Goal: Information Seeking & Learning: Check status

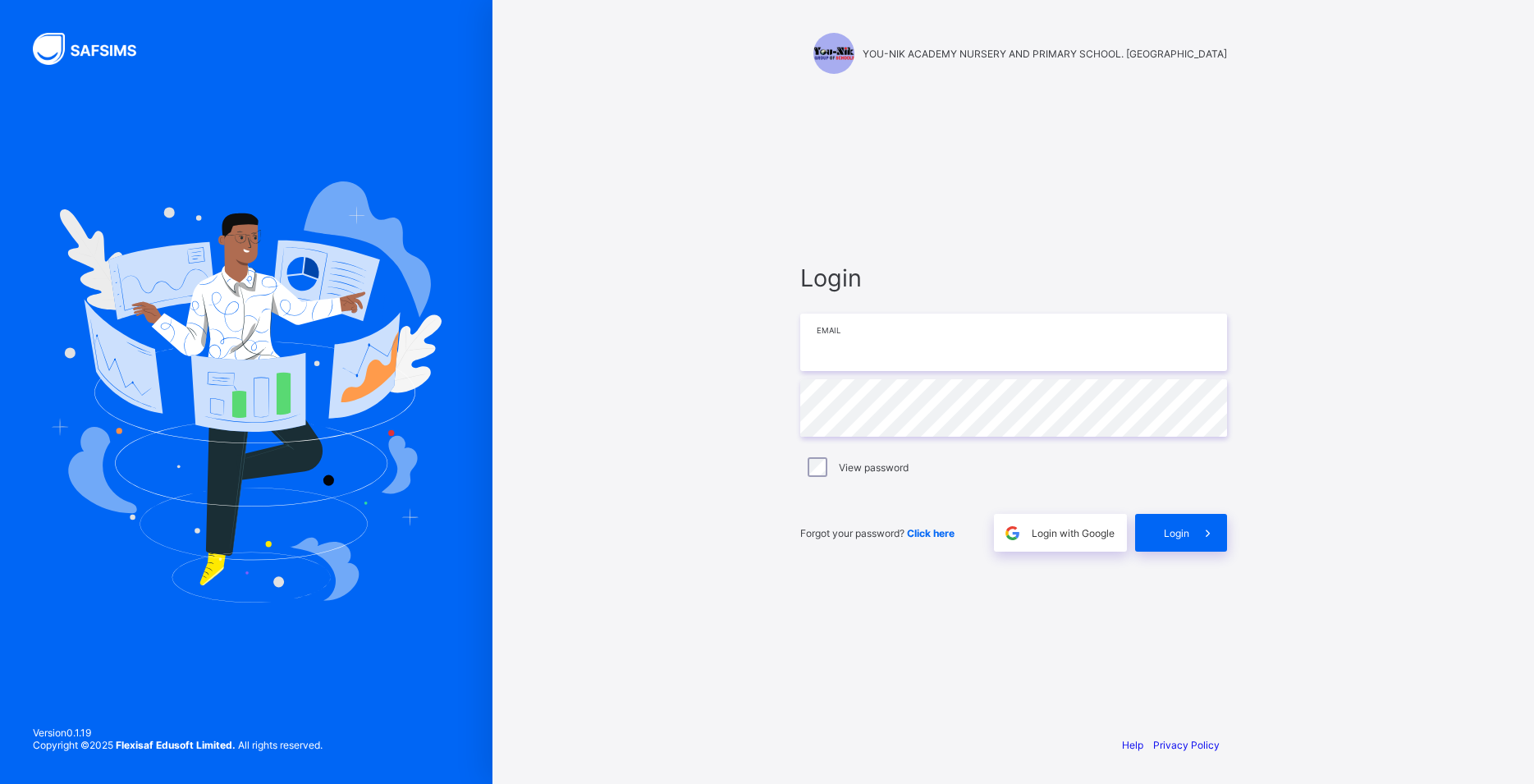
click at [838, 347] on input "email" at bounding box center [1014, 343] width 427 height 58
click at [859, 351] on input "email" at bounding box center [1014, 343] width 427 height 58
type input "**********"
click at [1191, 536] on span at bounding box center [1208, 533] width 38 height 38
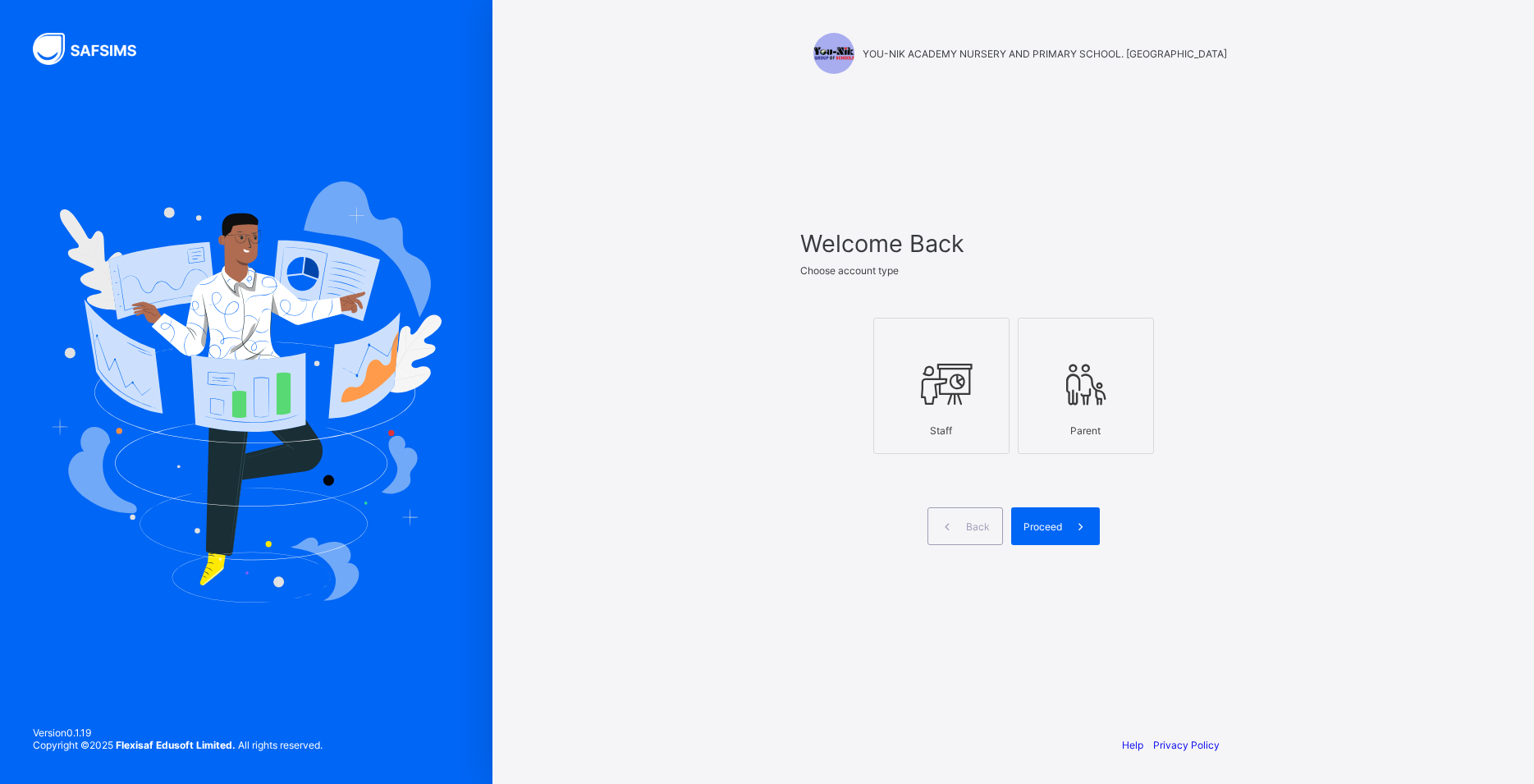
click at [982, 420] on div "Staff" at bounding box center [941, 430] width 118 height 29
click at [1039, 521] on span "Proceed" at bounding box center [1043, 526] width 39 height 12
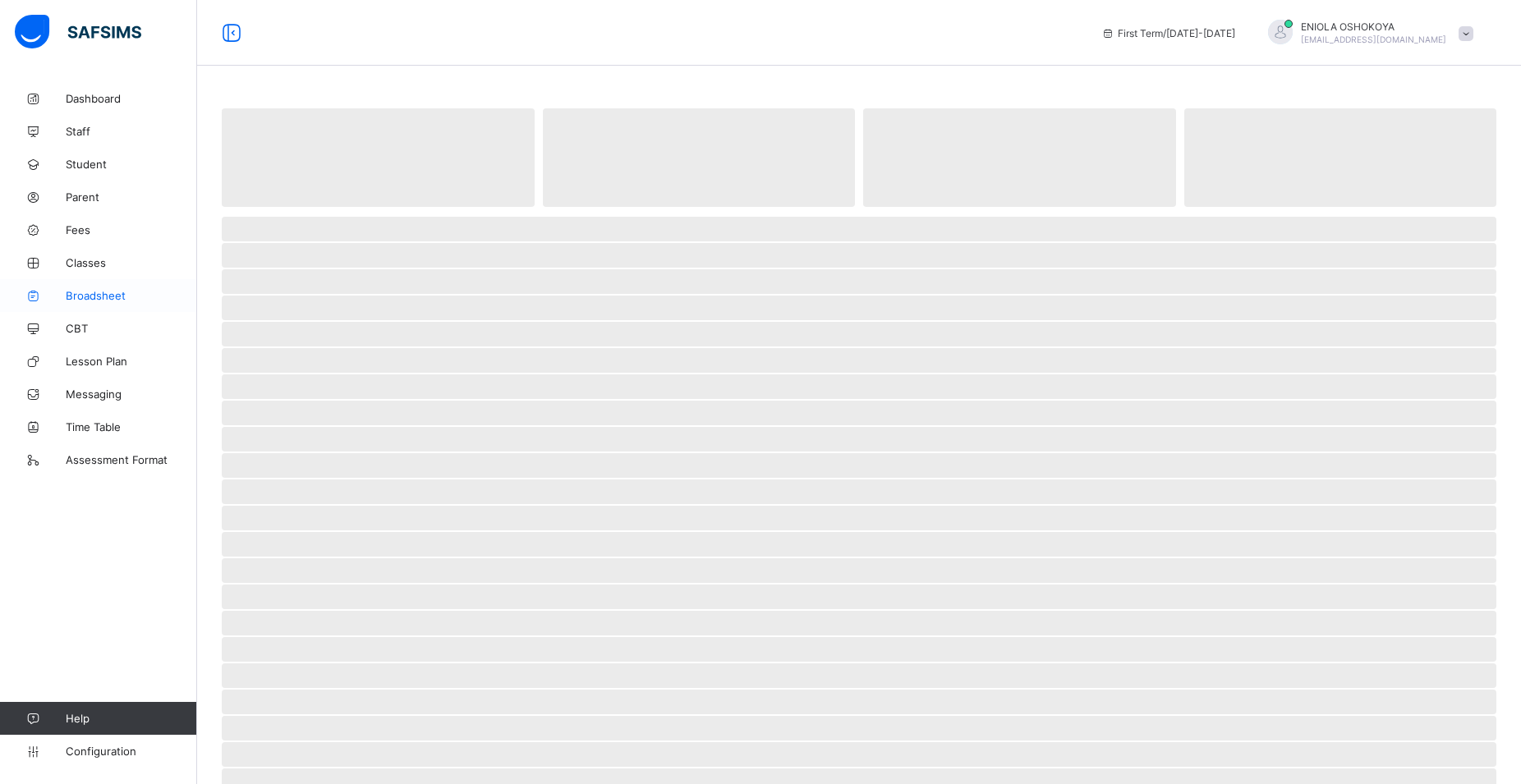
click at [79, 295] on span "Broadsheet" at bounding box center [131, 295] width 131 height 13
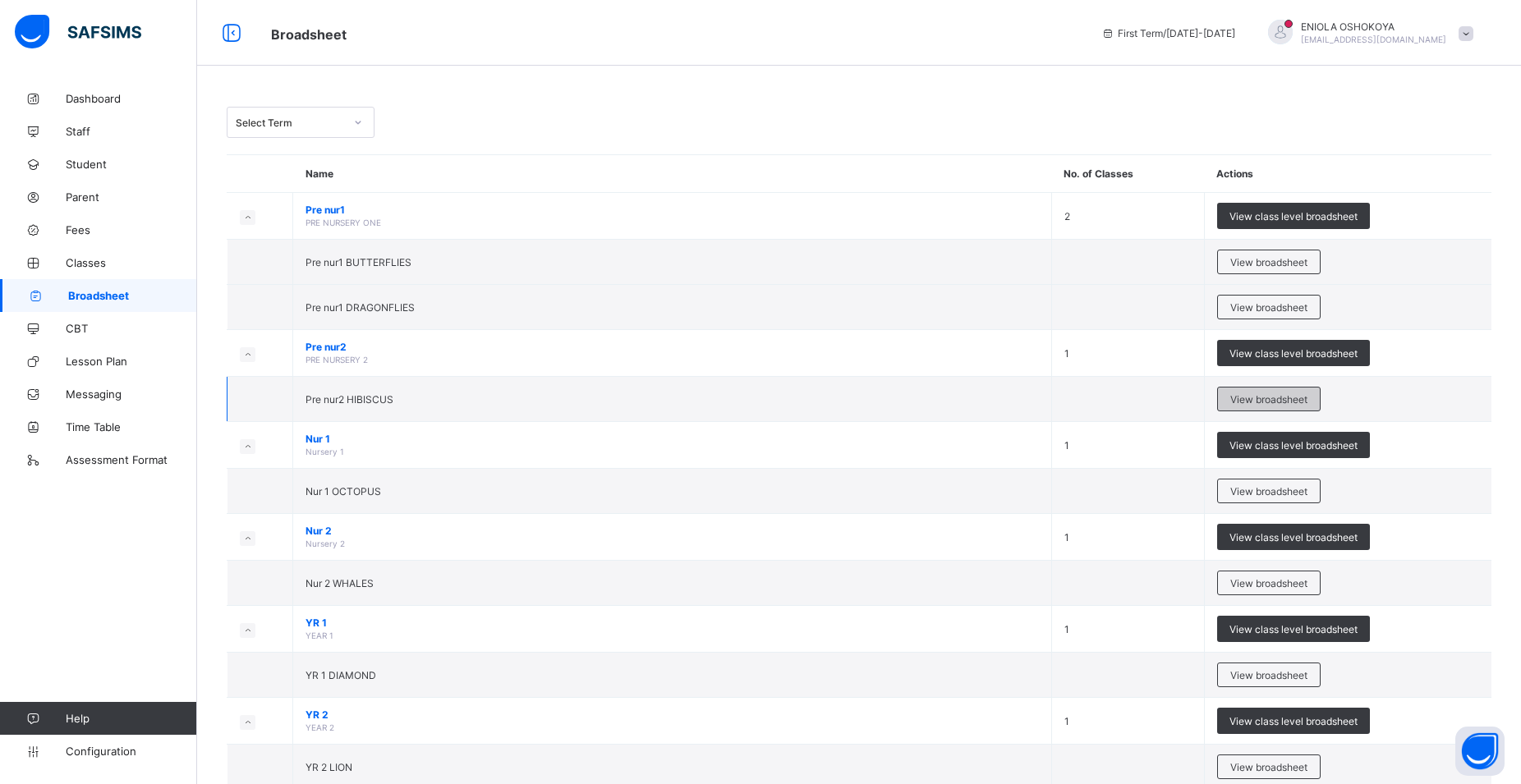
click at [1266, 394] on span "View broadsheet" at bounding box center [1269, 399] width 77 height 12
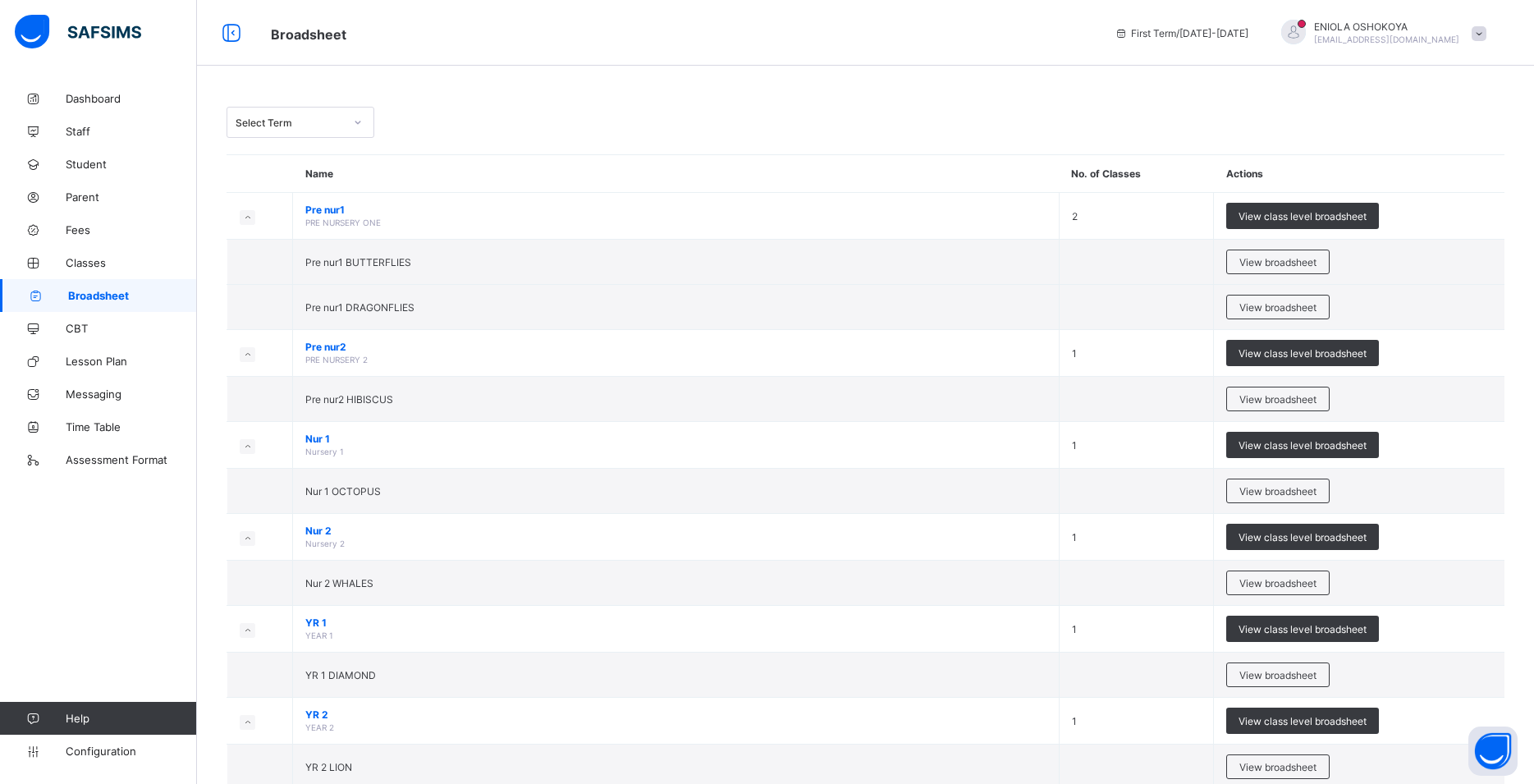
click at [1266, 393] on div "Select Term Name No. of Classes Actions Pre nur1 PRE NURSERY ONE 2 View class l…" at bounding box center [866, 553] width 1338 height 1106
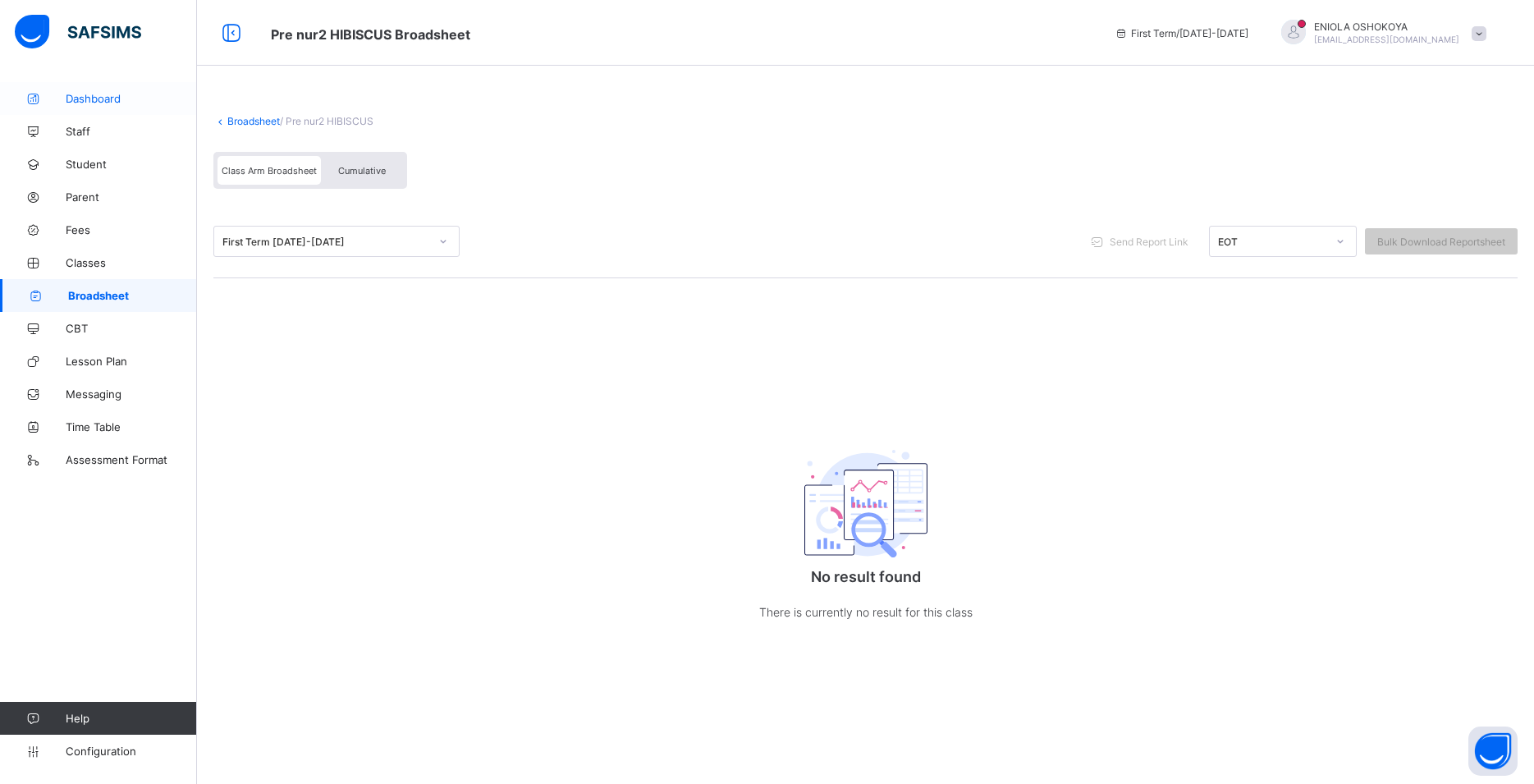
click at [113, 105] on link "Dashboard" at bounding box center [98, 98] width 197 height 32
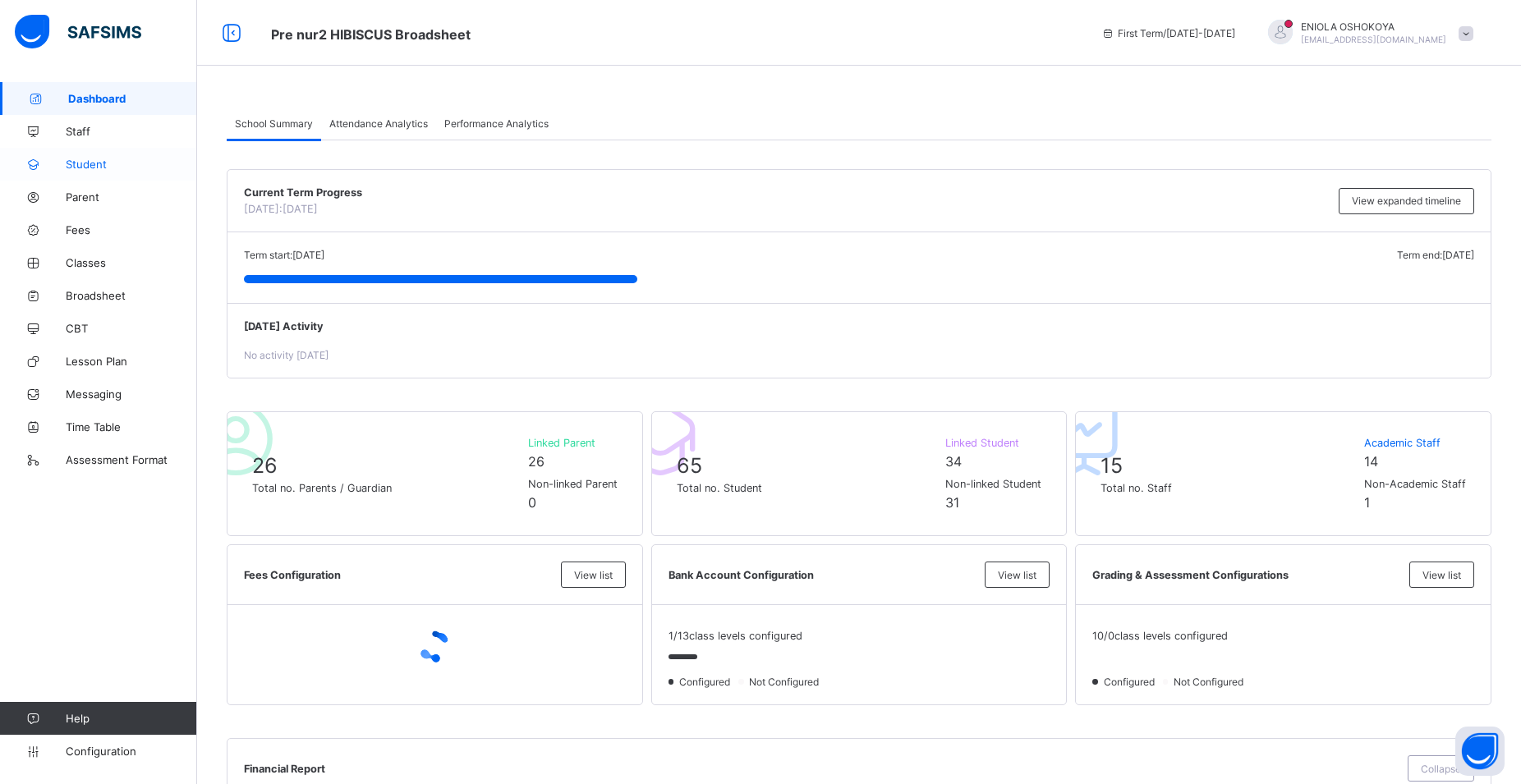
click at [86, 155] on link "Student" at bounding box center [98, 164] width 197 height 32
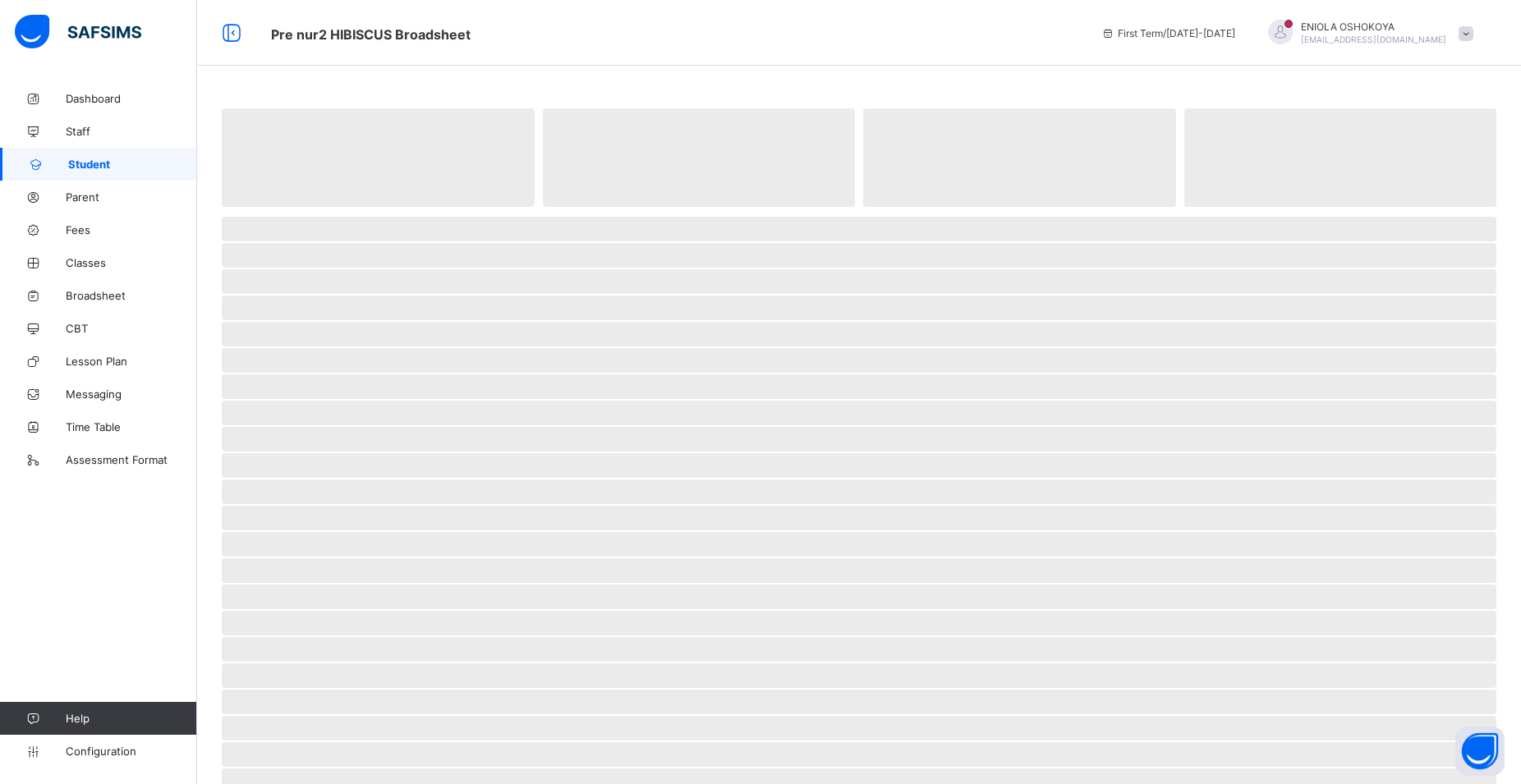
click at [86, 155] on link "Student" at bounding box center [98, 164] width 197 height 32
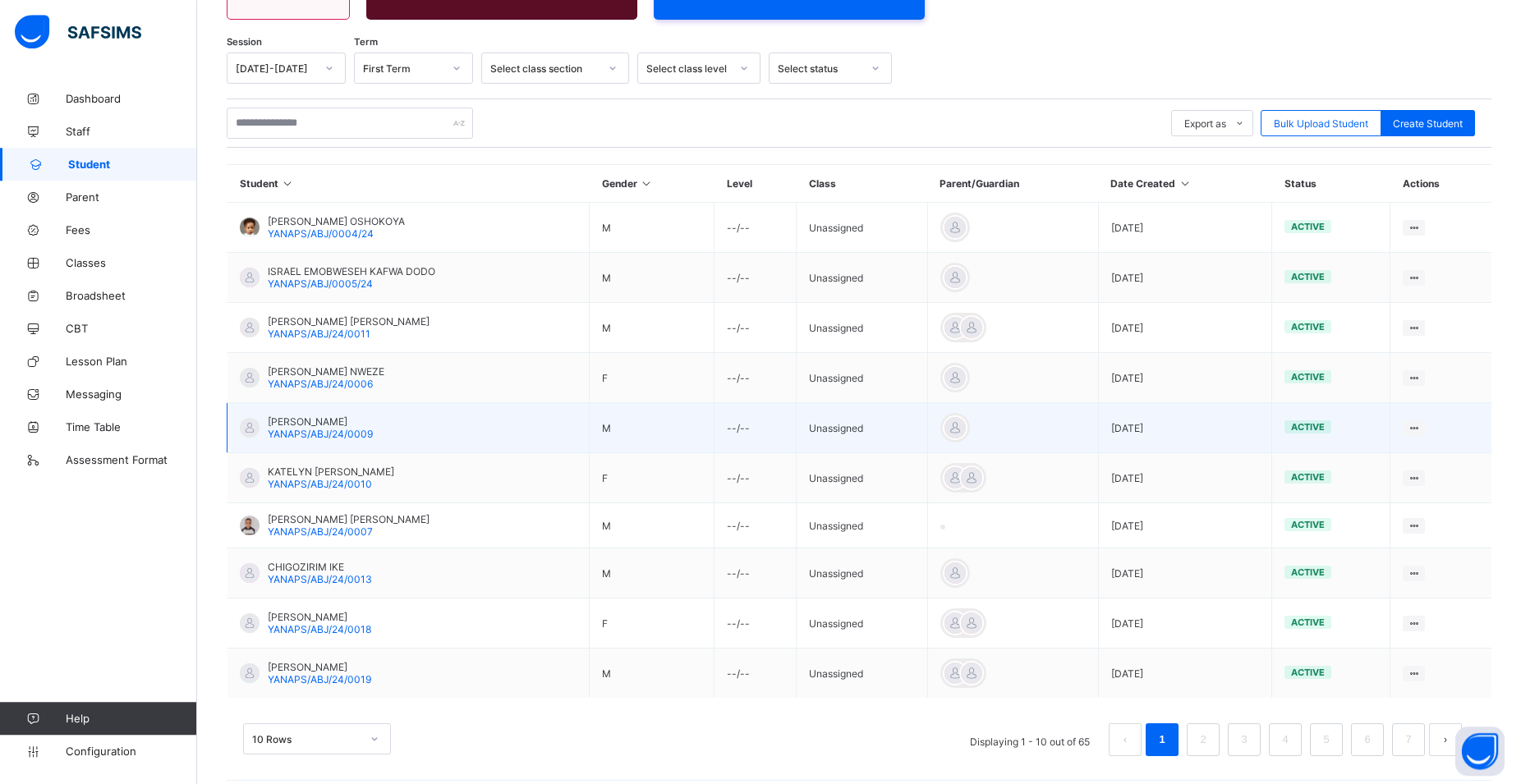
scroll to position [256, 0]
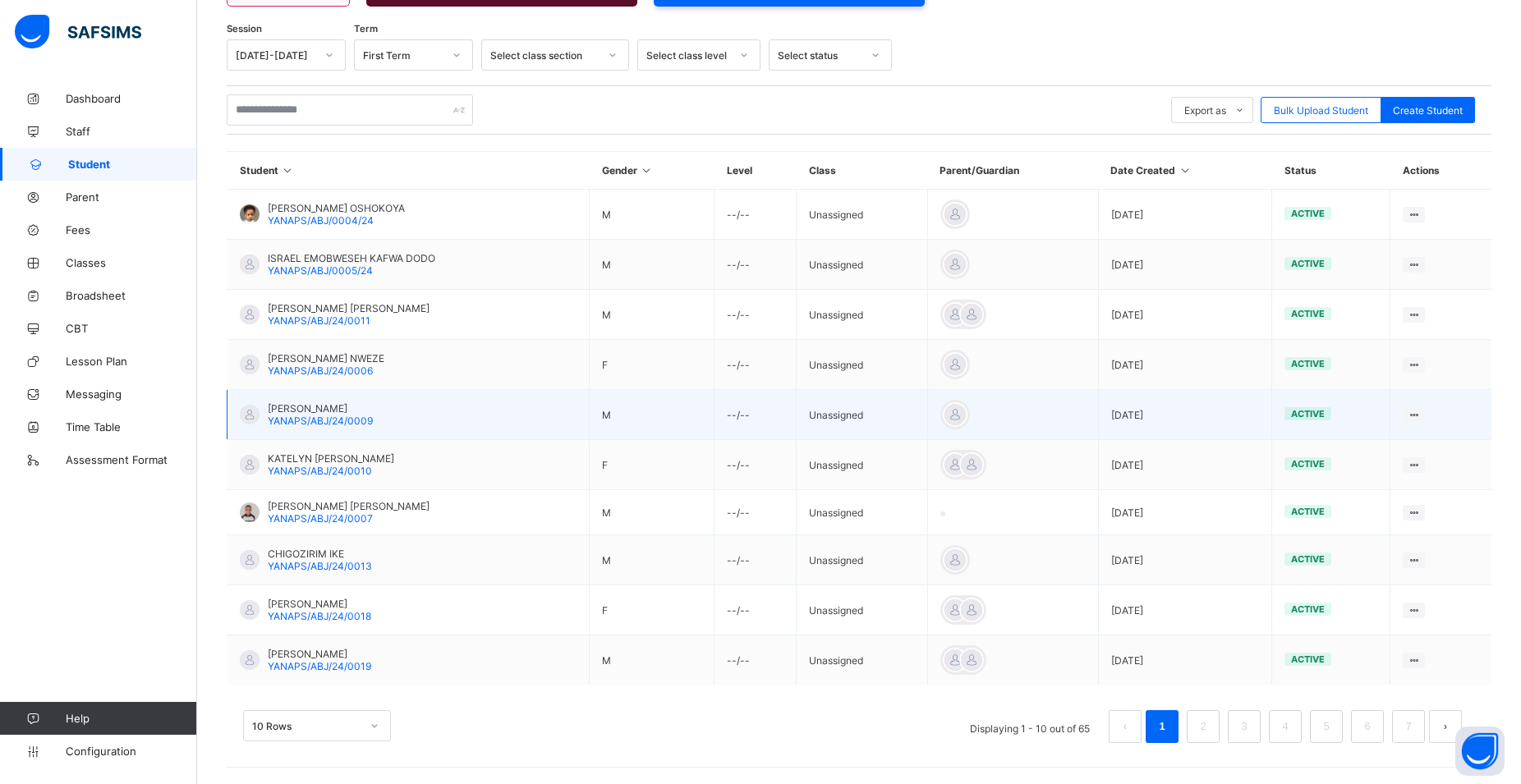
click at [359, 449] on tbody "ADRIAN OLUWAJOMILOJU OSHOKOYA YANAPS/ABJ/0004/24 M --/-- Unassigned 2024-10-18 …" at bounding box center [860, 437] width 1264 height 496
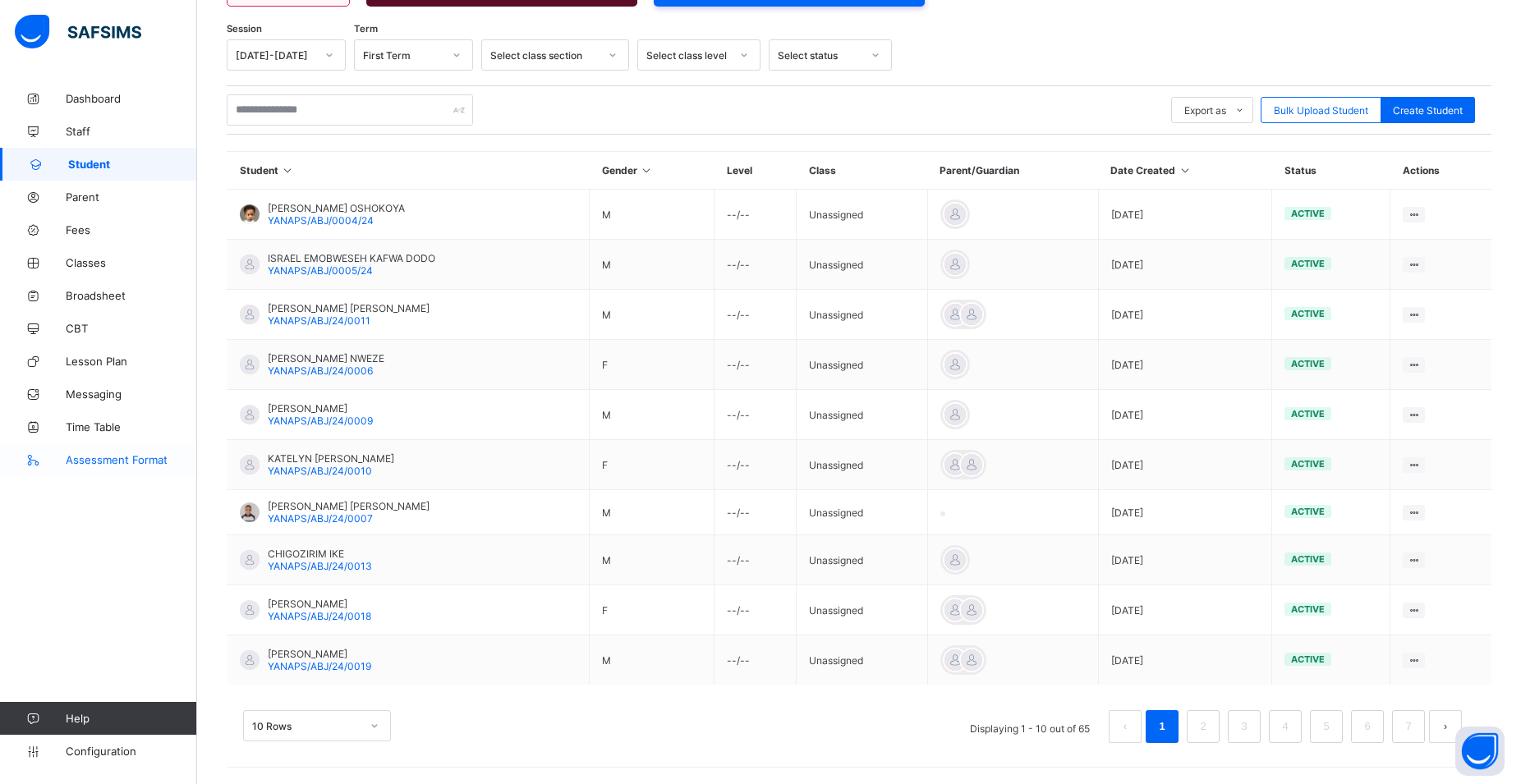
click at [102, 450] on link "Assessment Format" at bounding box center [98, 459] width 197 height 32
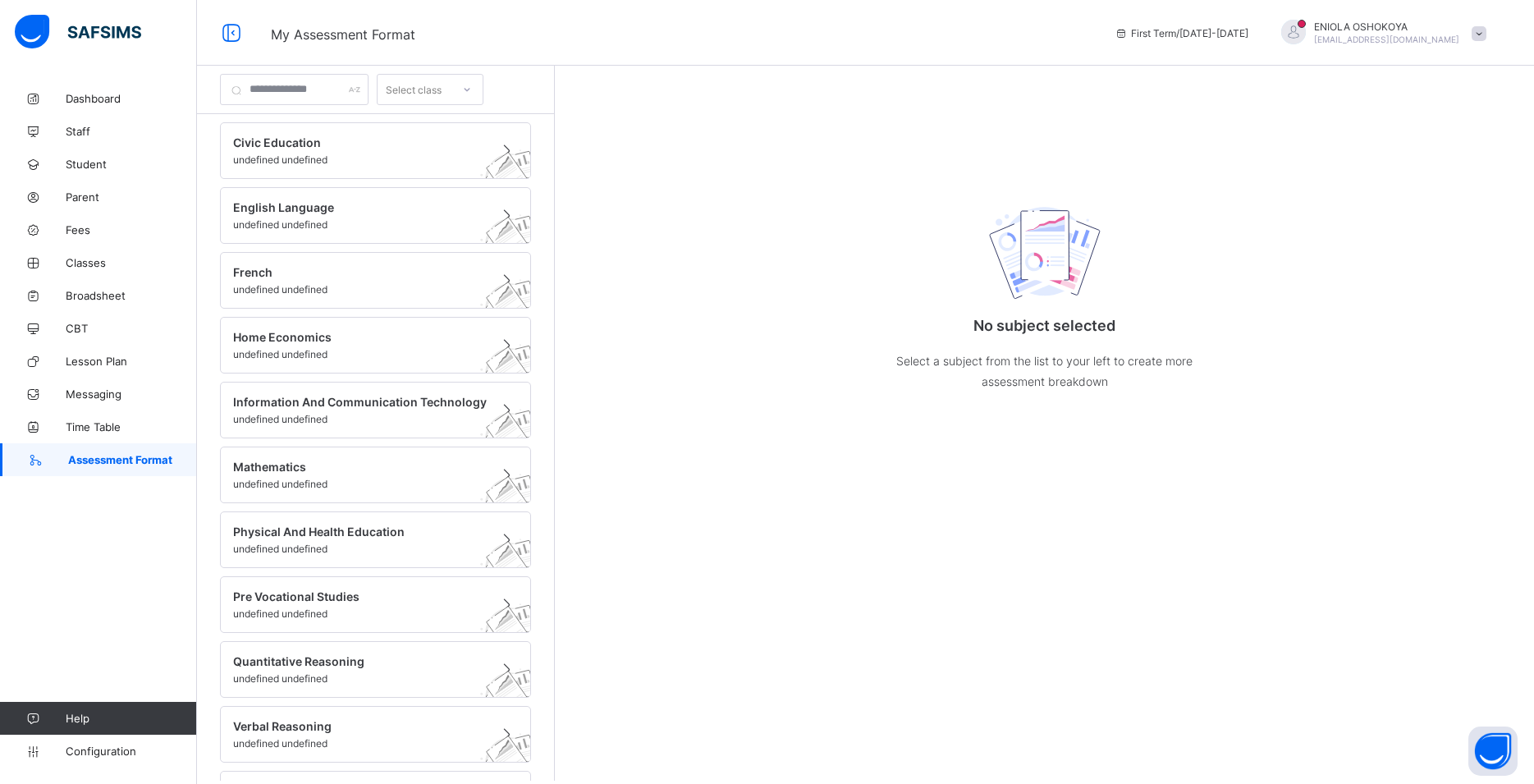
click at [103, 456] on span "Assessment Format" at bounding box center [132, 459] width 129 height 13
click at [102, 745] on span "Configuration" at bounding box center [131, 751] width 131 height 13
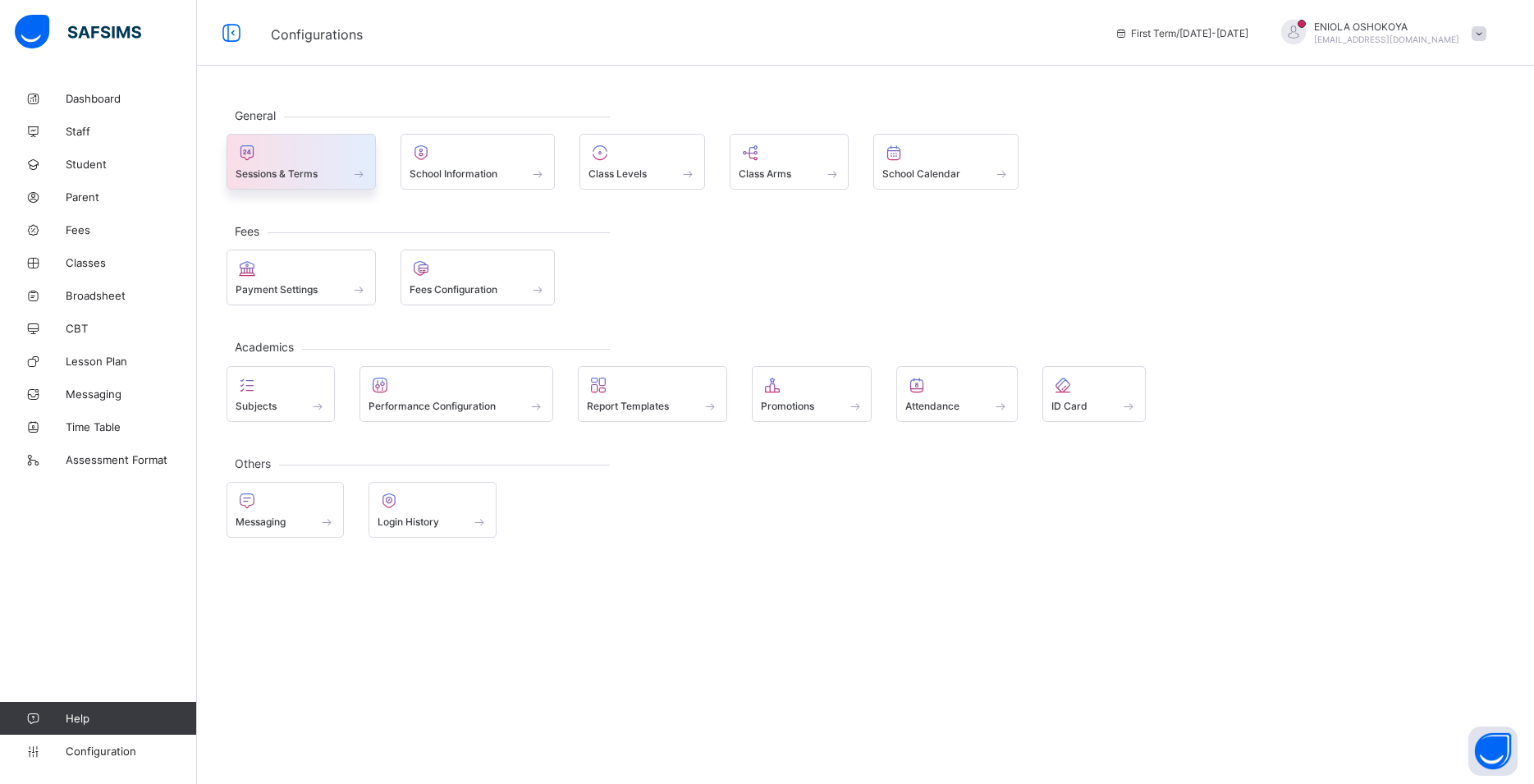
click at [315, 160] on div at bounding box center [301, 152] width 131 height 19
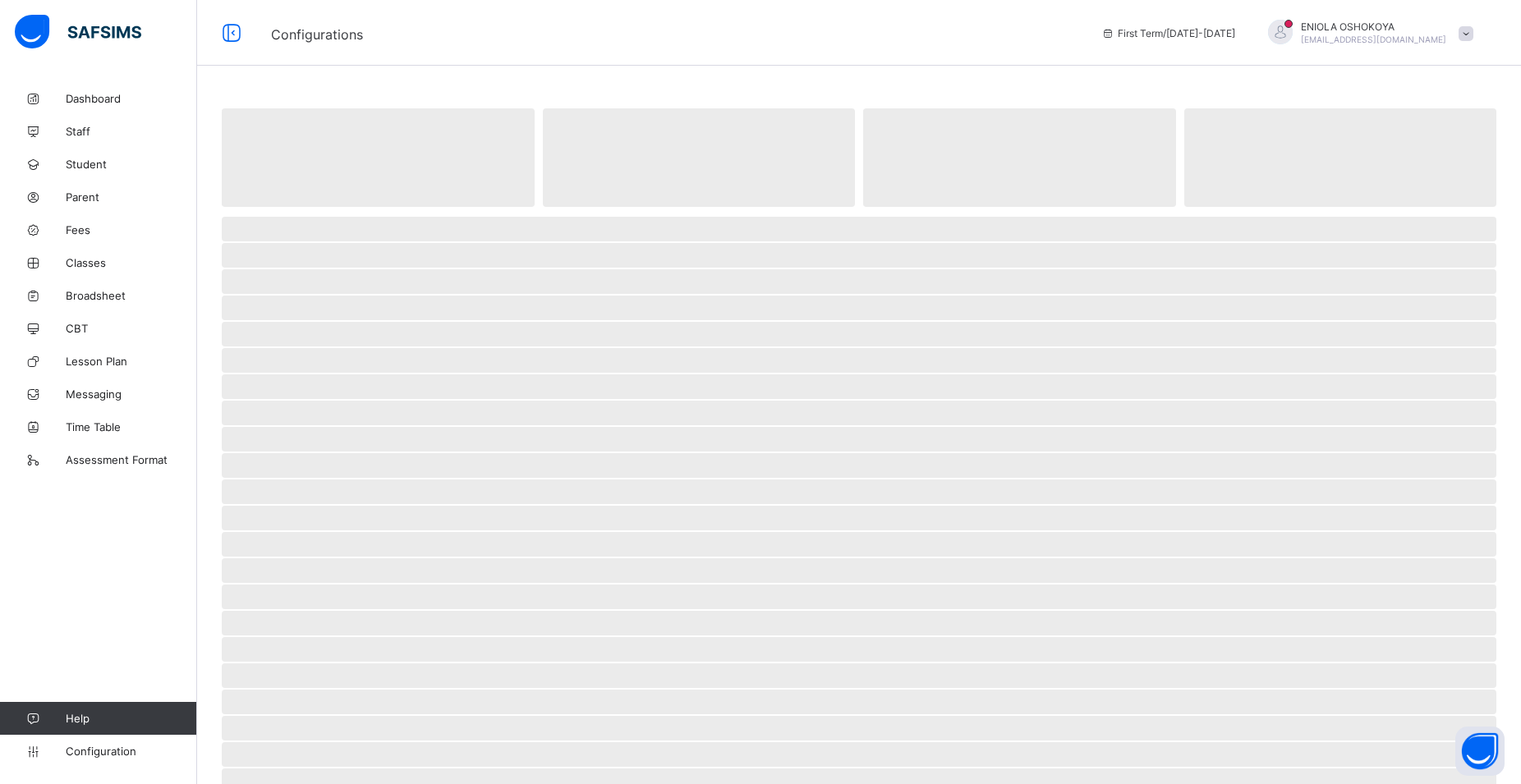
click at [315, 160] on span "‌" at bounding box center [378, 158] width 313 height 98
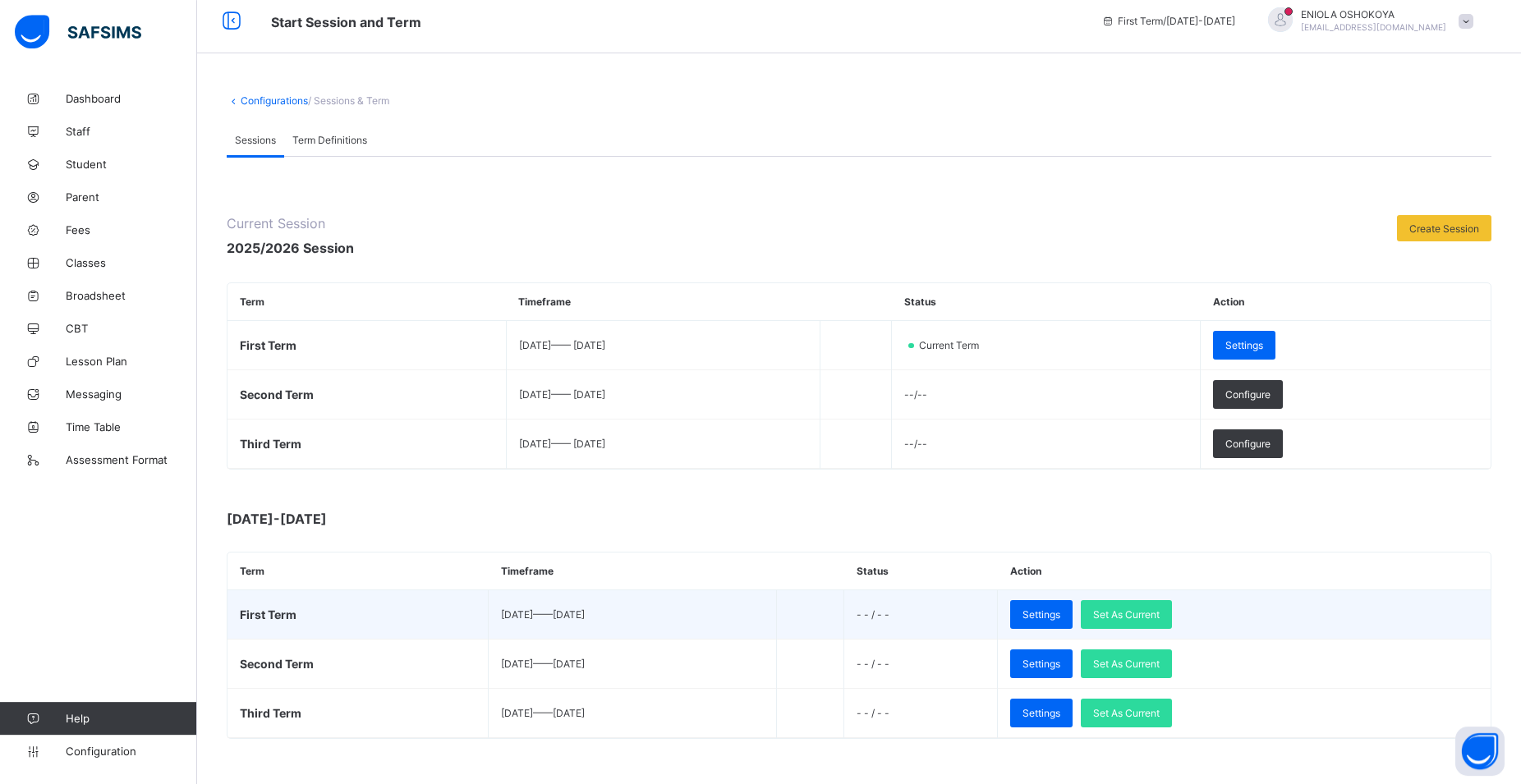
scroll to position [32, 0]
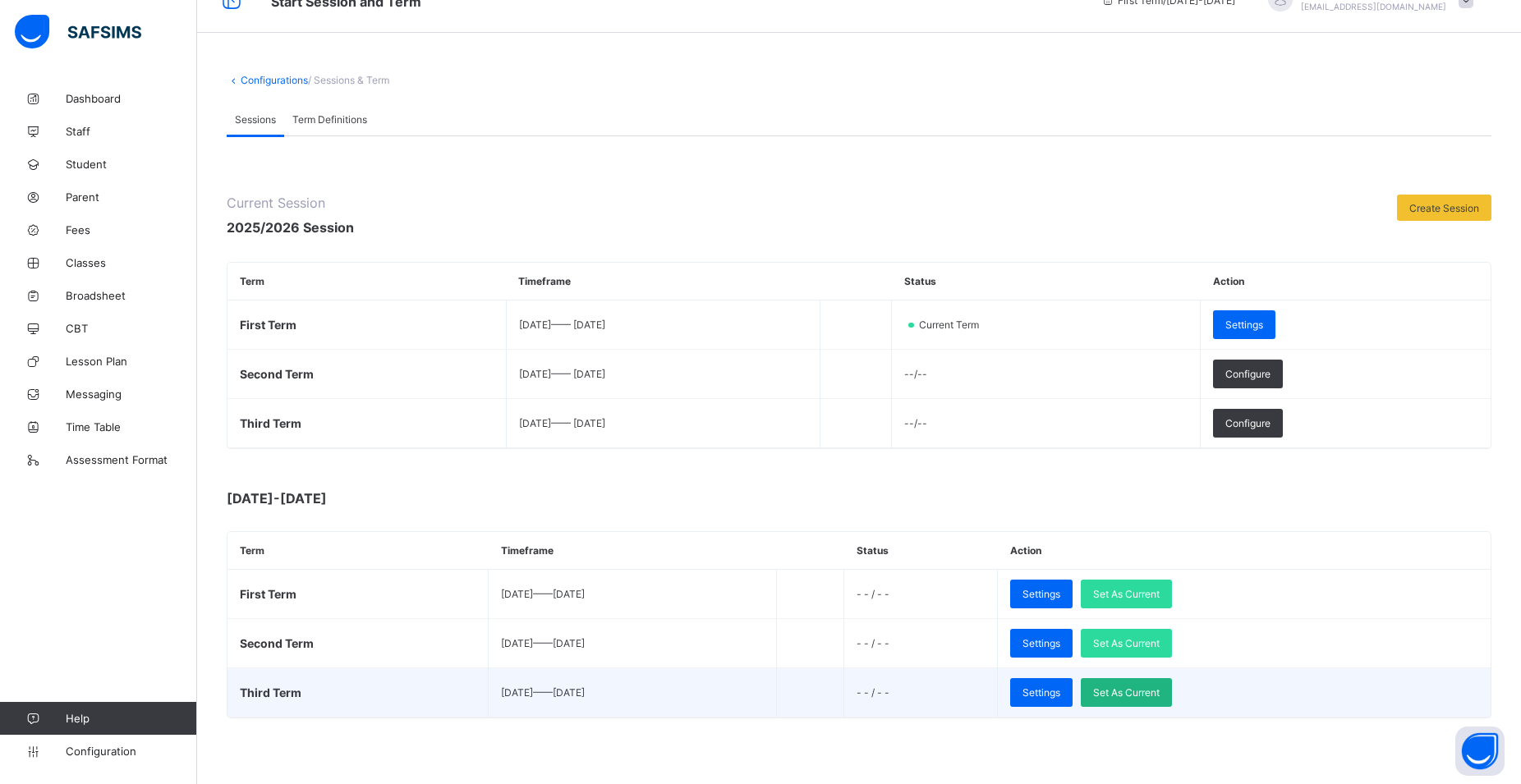
click at [1159, 692] on span "Set As Current" at bounding box center [1126, 692] width 67 height 12
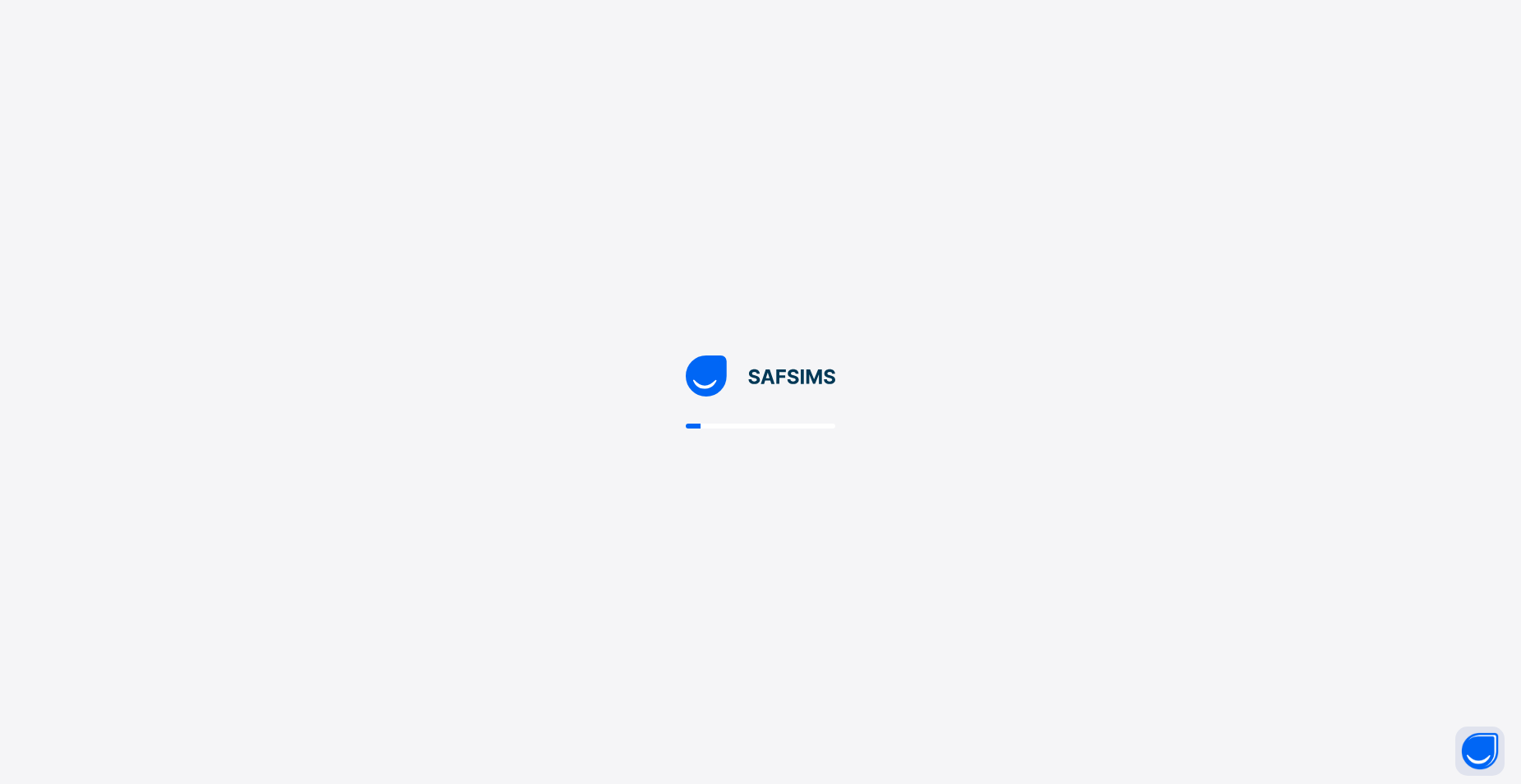
scroll to position [0, 0]
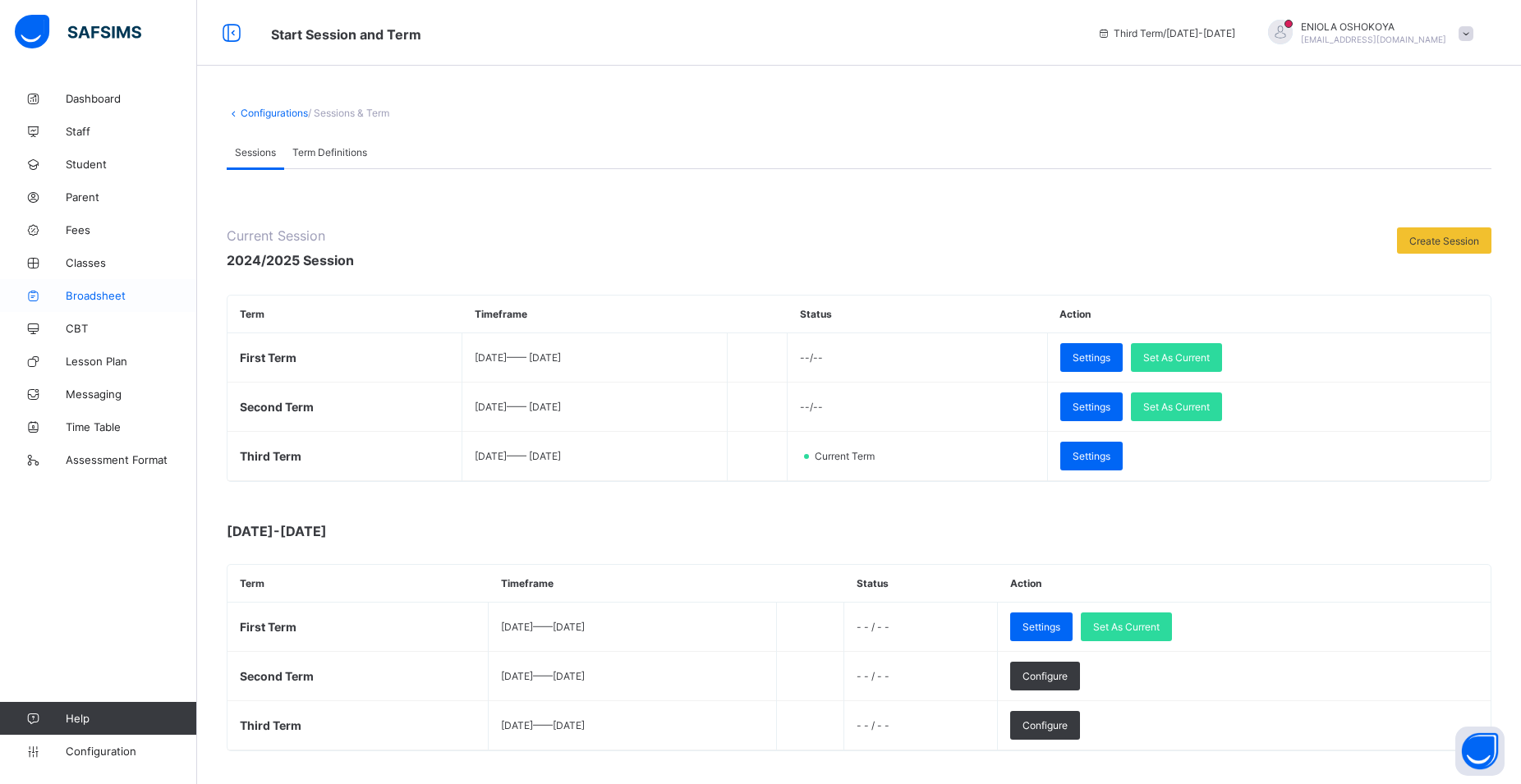
click at [91, 295] on span "Broadsheet" at bounding box center [131, 295] width 131 height 13
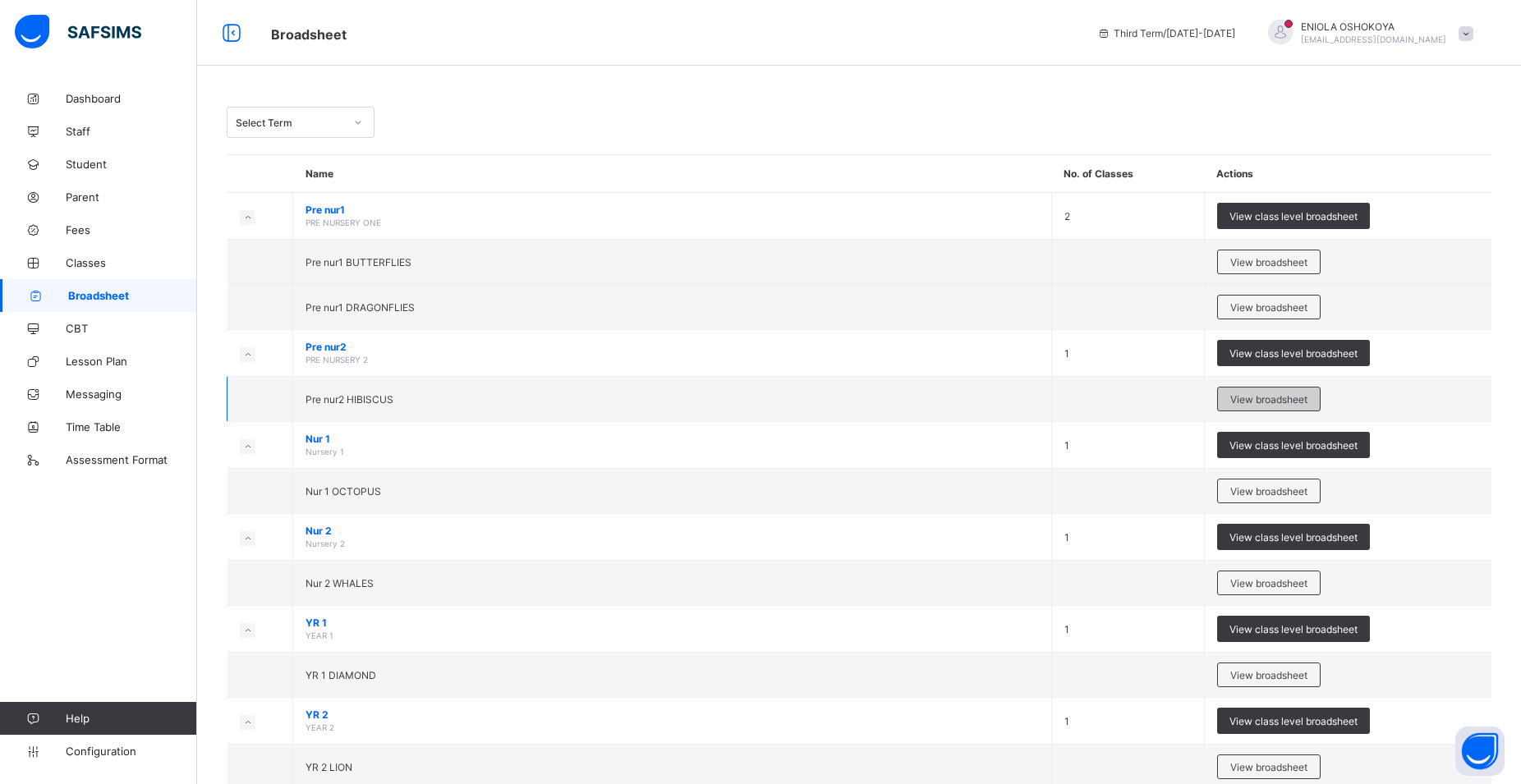
click at [1237, 395] on div "View broadsheet" at bounding box center [1269, 399] width 103 height 25
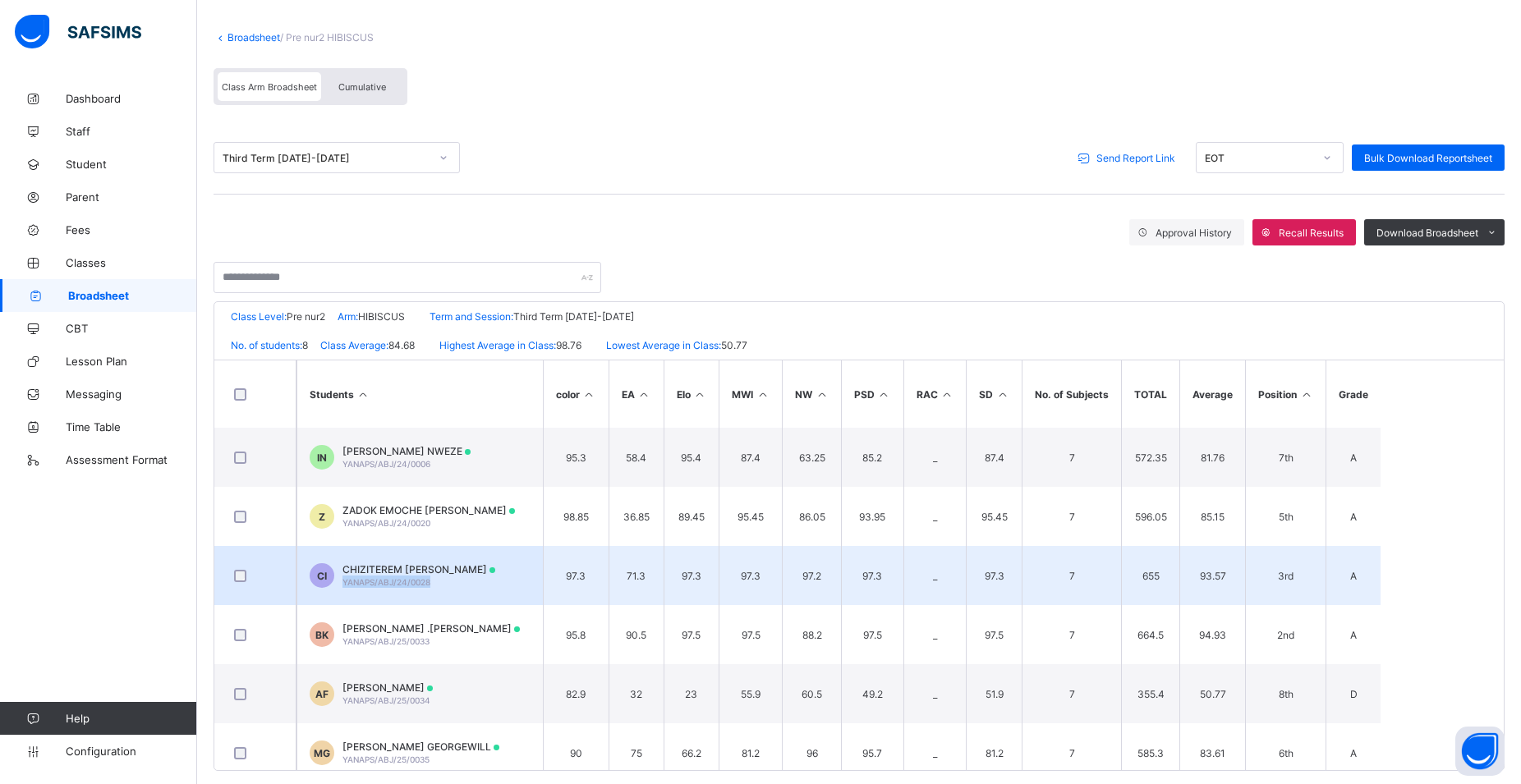
click at [474, 576] on td "CI CHIZITEREM ZURI IGWE YANAPS/ABJ/24/0028" at bounding box center [419, 575] width 246 height 59
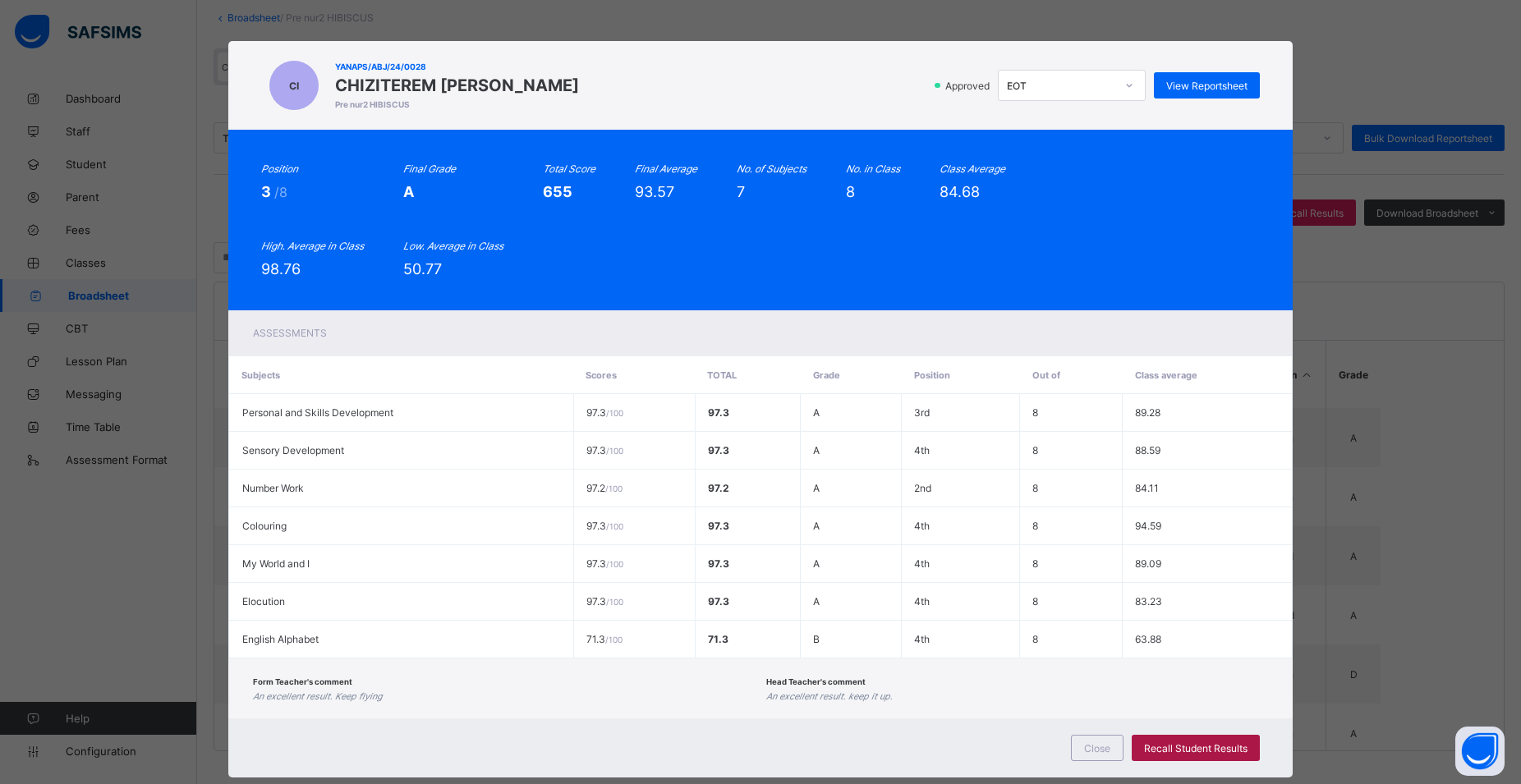
scroll to position [34, 0]
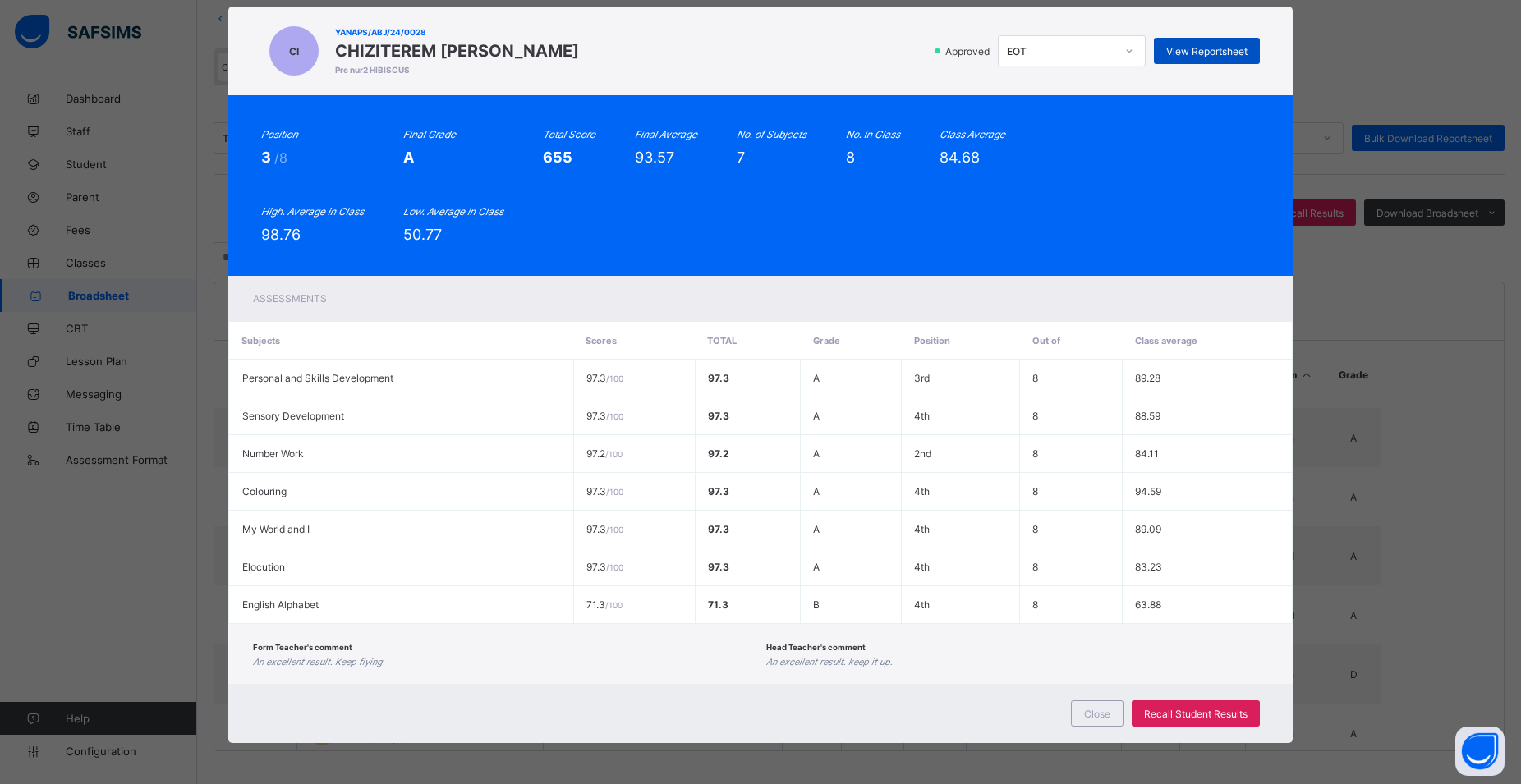
click at [1204, 46] on span "View Reportsheet" at bounding box center [1206, 52] width 81 height 12
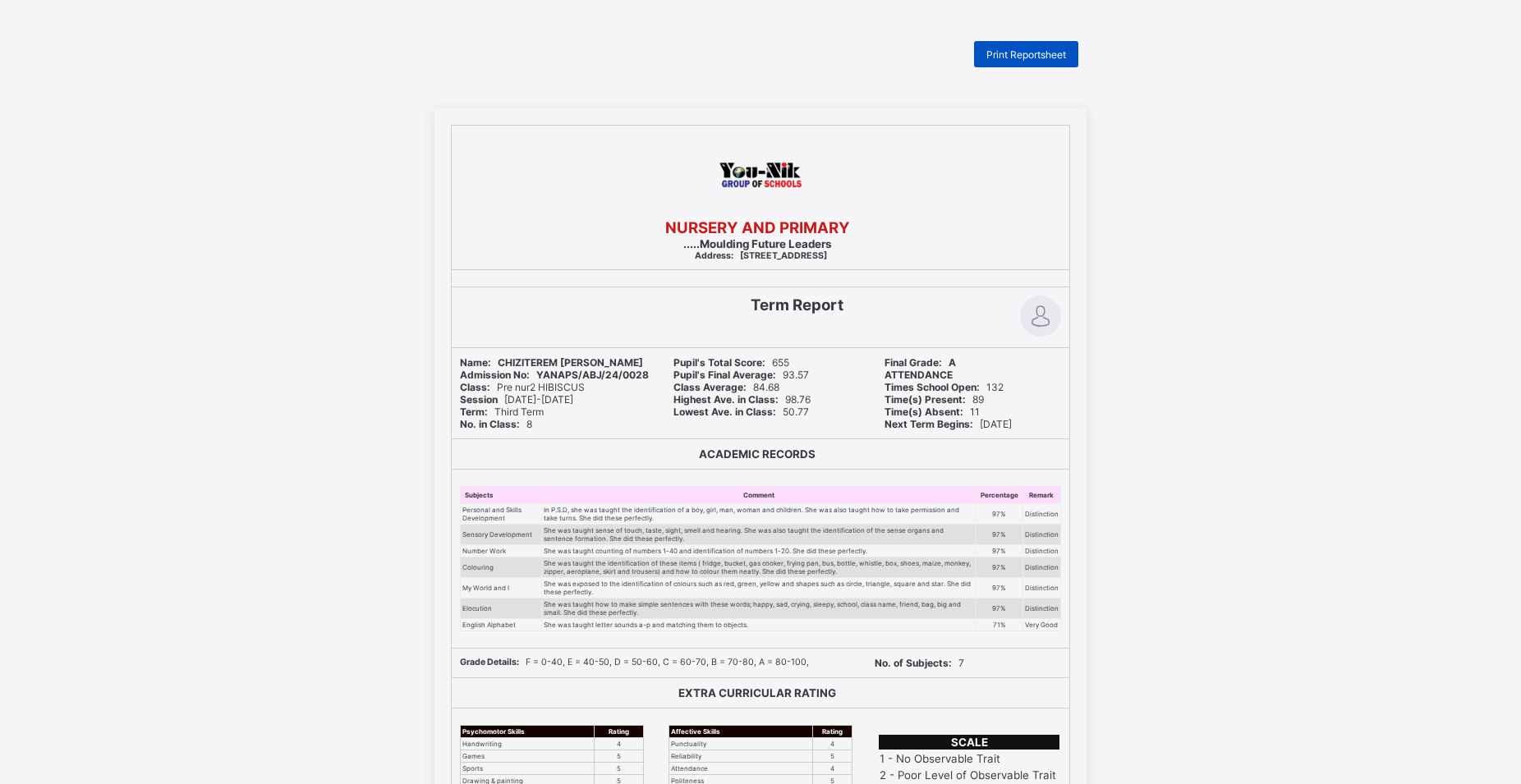
click at [1065, 58] on span "Print Reportsheet" at bounding box center [1025, 54] width 80 height 12
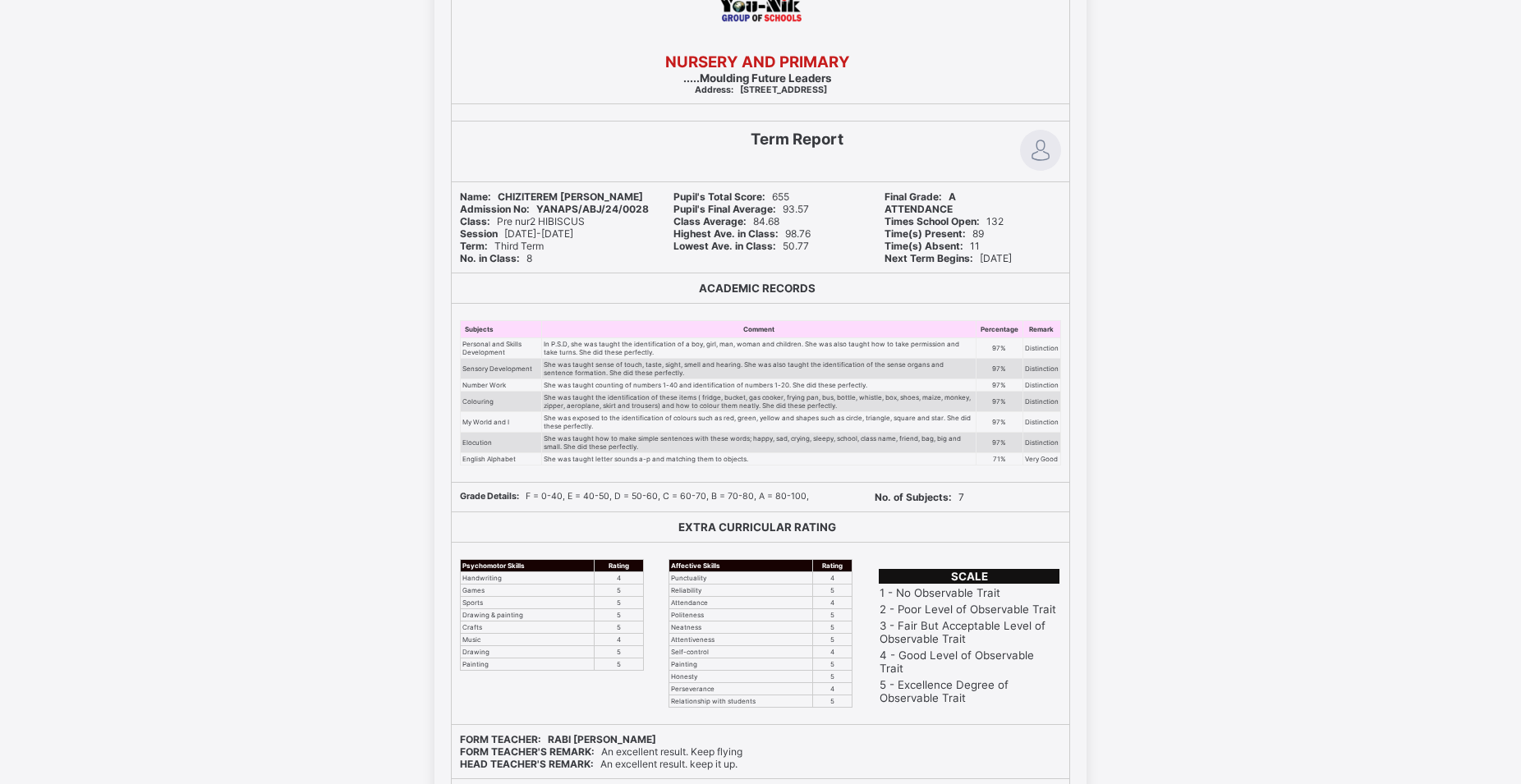
scroll to position [277, 0]
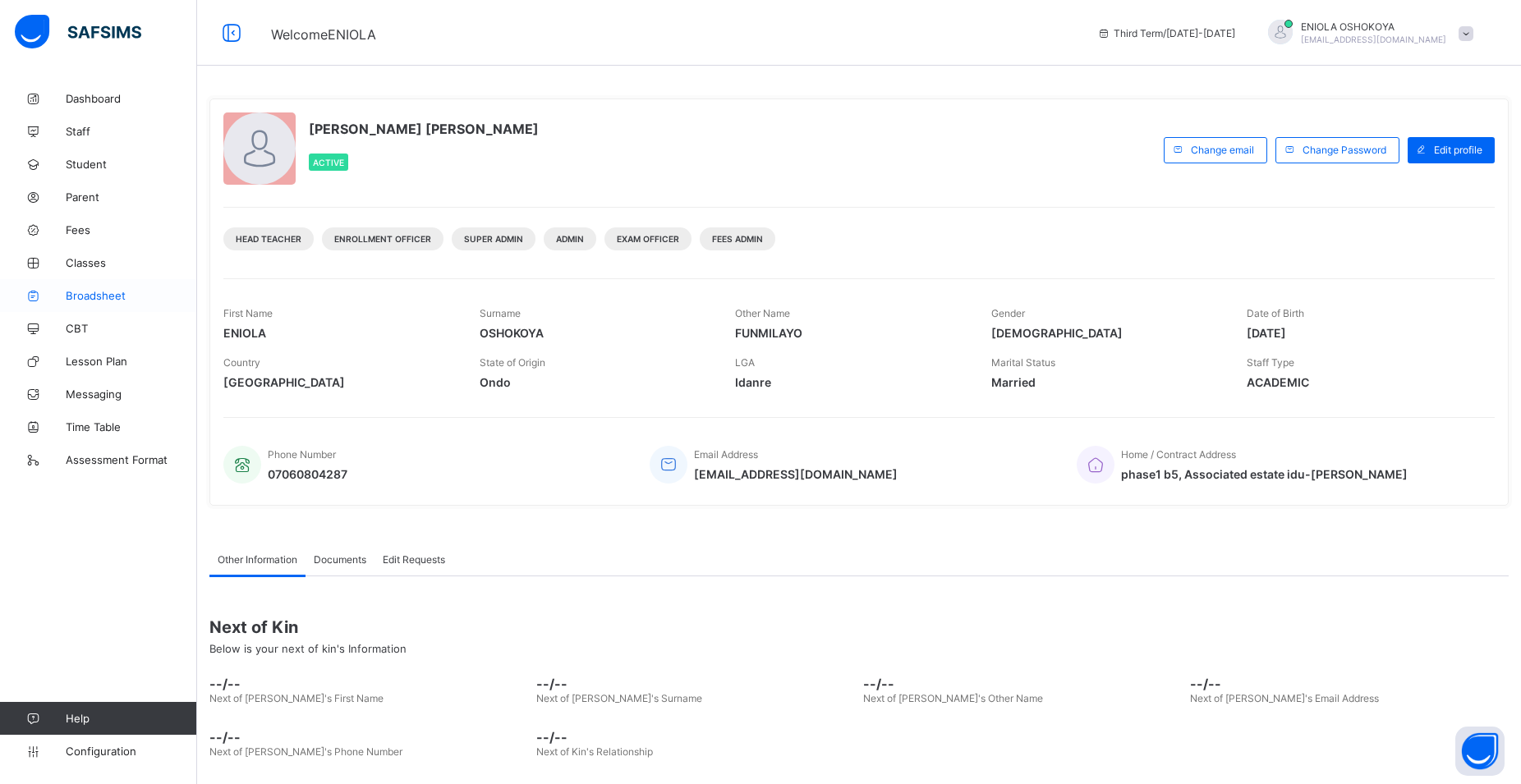
click at [81, 298] on span "Broadsheet" at bounding box center [131, 295] width 131 height 13
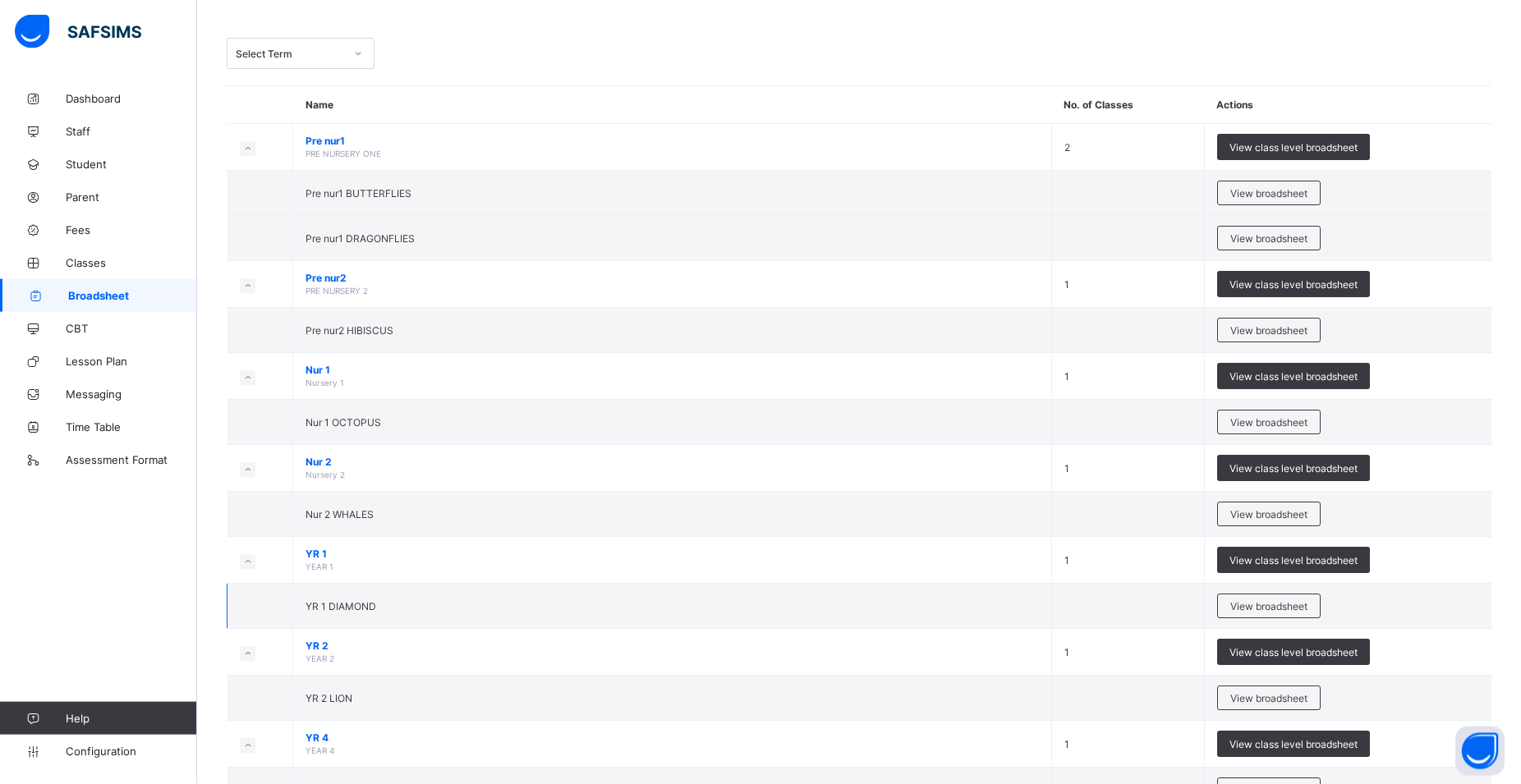
scroll to position [138, 0]
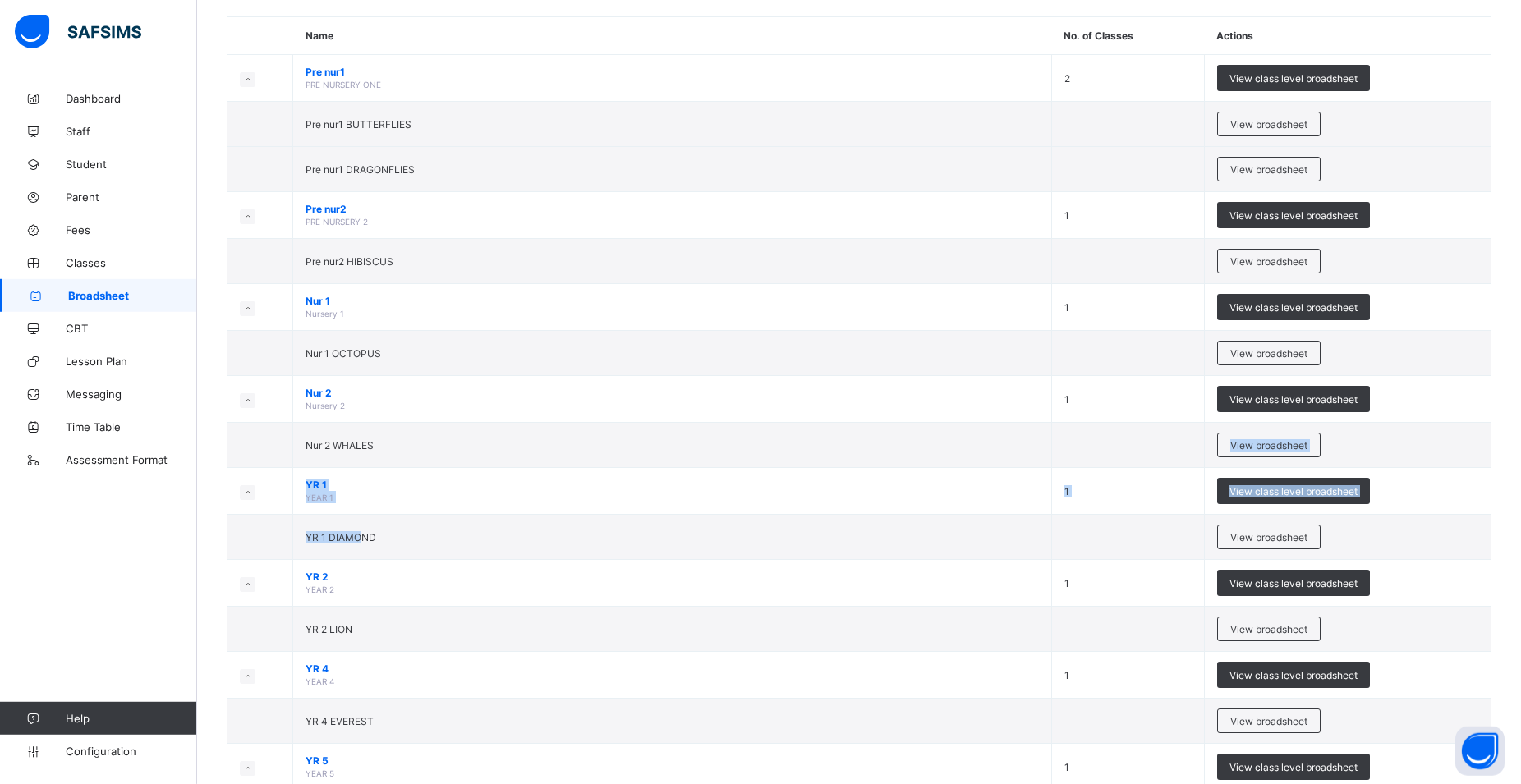
drag, startPoint x: 378, startPoint y: 528, endPoint x: 371, endPoint y: 523, distance: 8.6
click at [364, 569] on tbody "Pre nur1 PRE NURSERY ONE 2 View class level broadsheet Pre nur1 BUTTERFLIES Vie…" at bounding box center [860, 491] width 1264 height 872
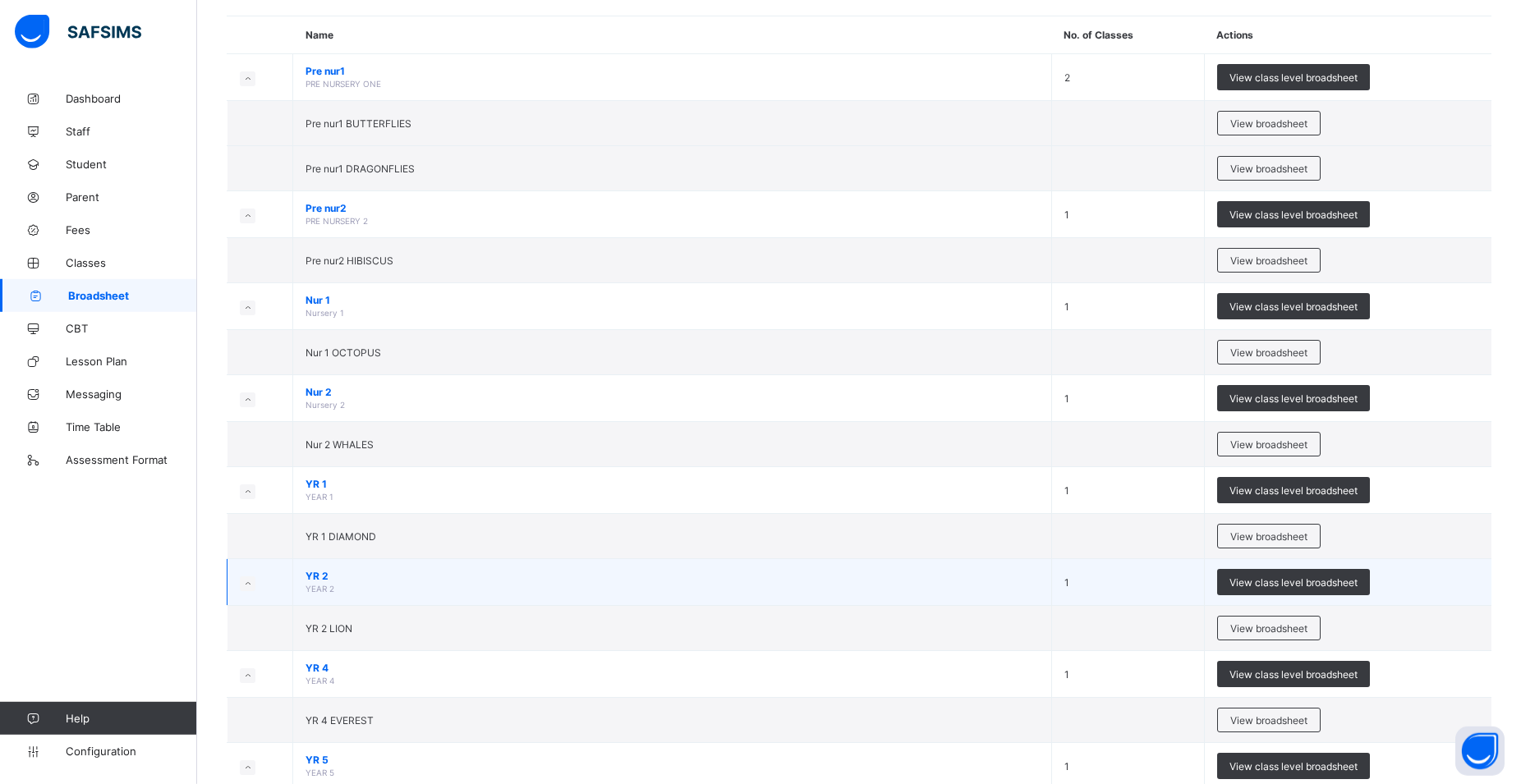
click at [732, 604] on td "YR 2 YEAR 2" at bounding box center [673, 582] width 759 height 46
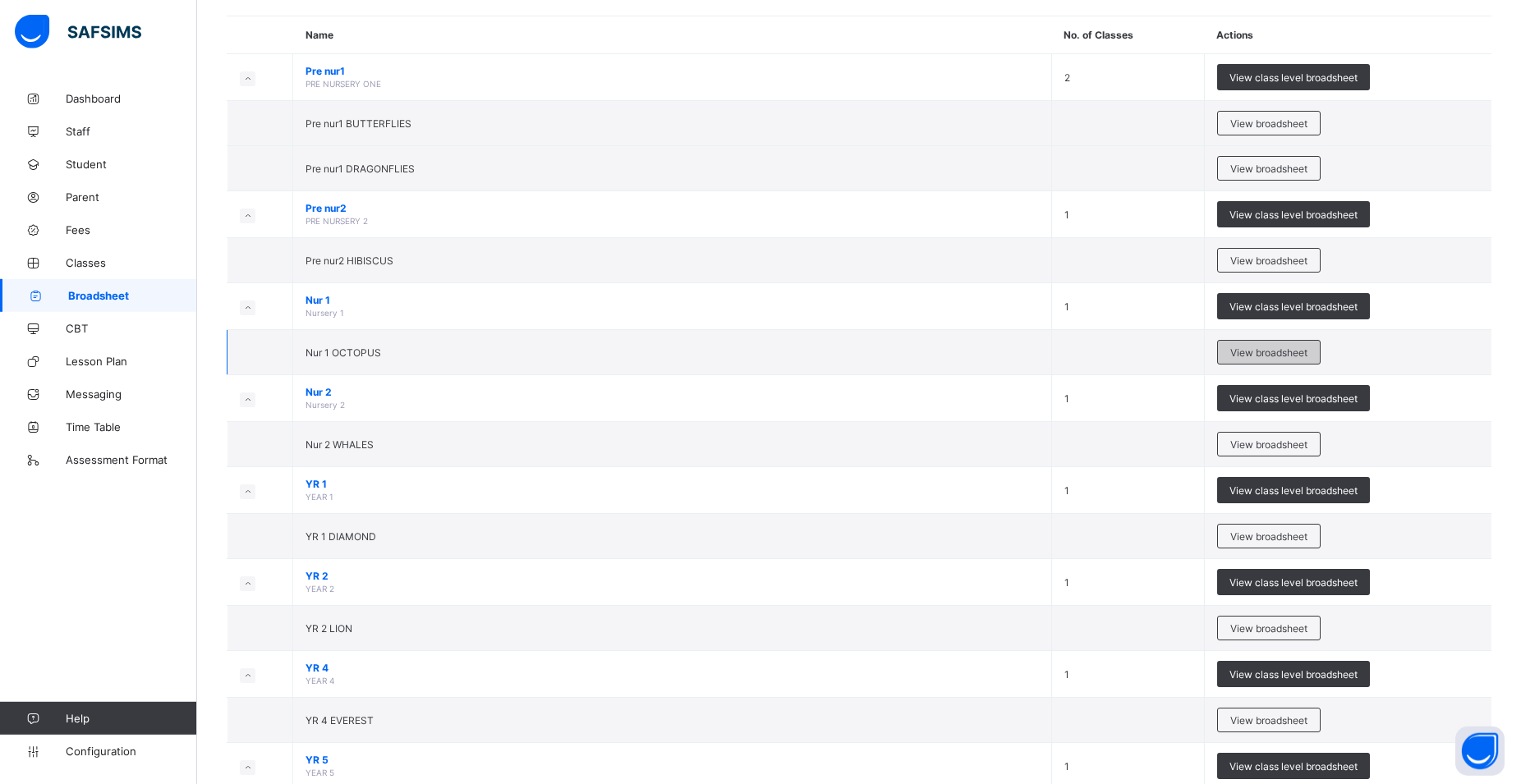
click at [1286, 348] on span "View broadsheet" at bounding box center [1269, 352] width 77 height 12
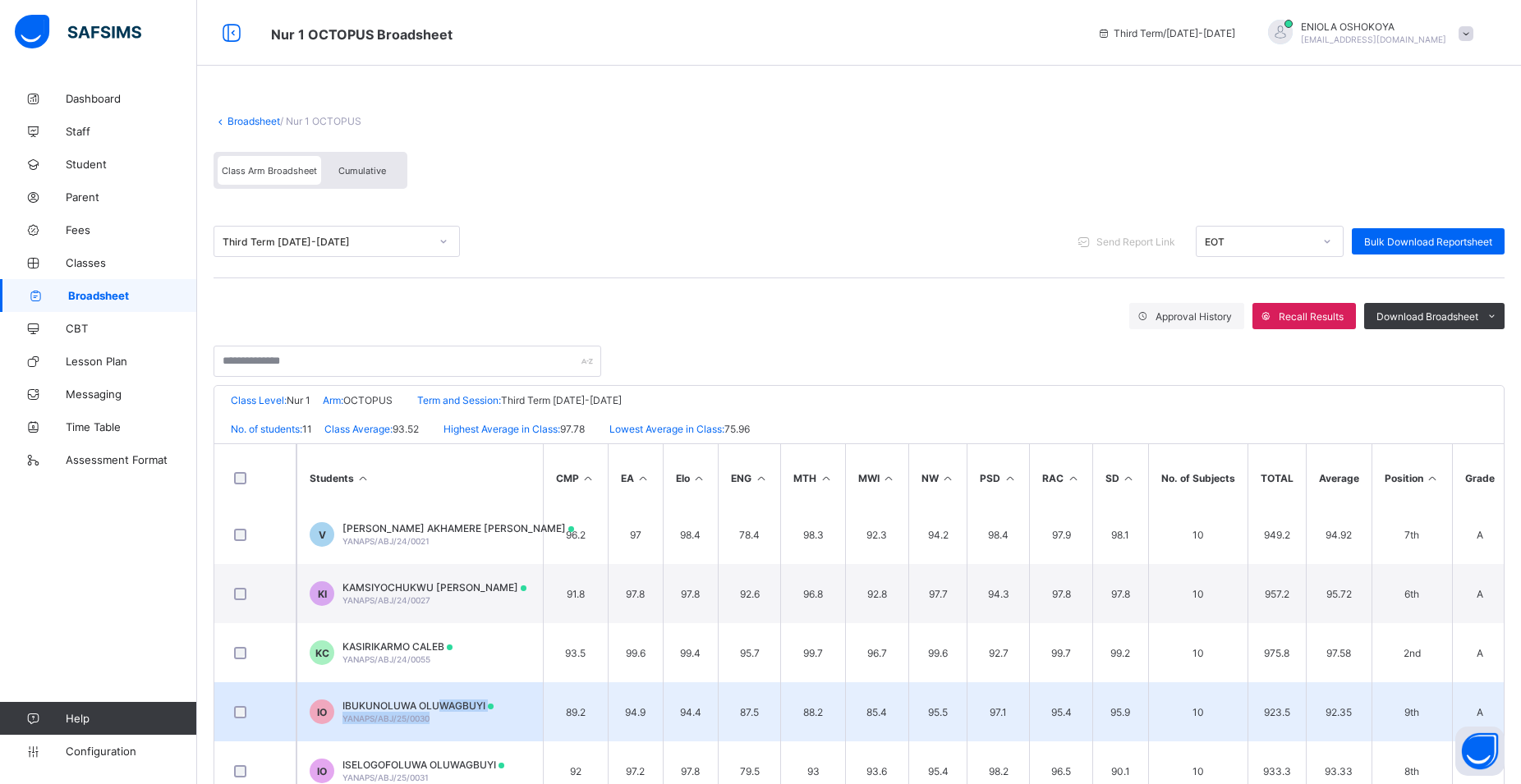
scroll to position [160, 0]
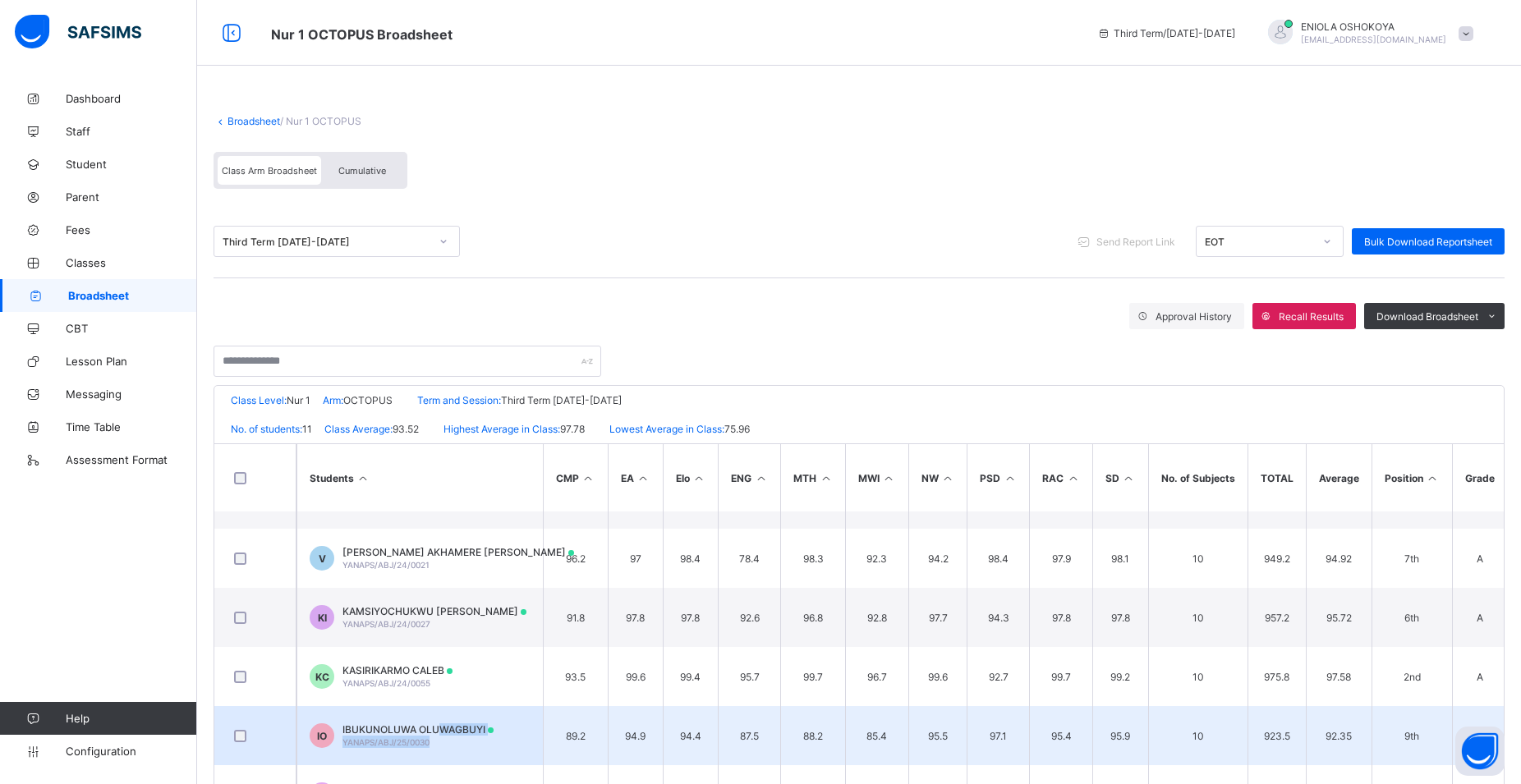
click at [442, 601] on tbody "OA [PERSON_NAME]/ABJ/24/0009 84.3 91.2 93.4 84.7 94.7 92.3 89.9 89.5 87.4 94.6 …" at bounding box center [860, 676] width 1292 height 650
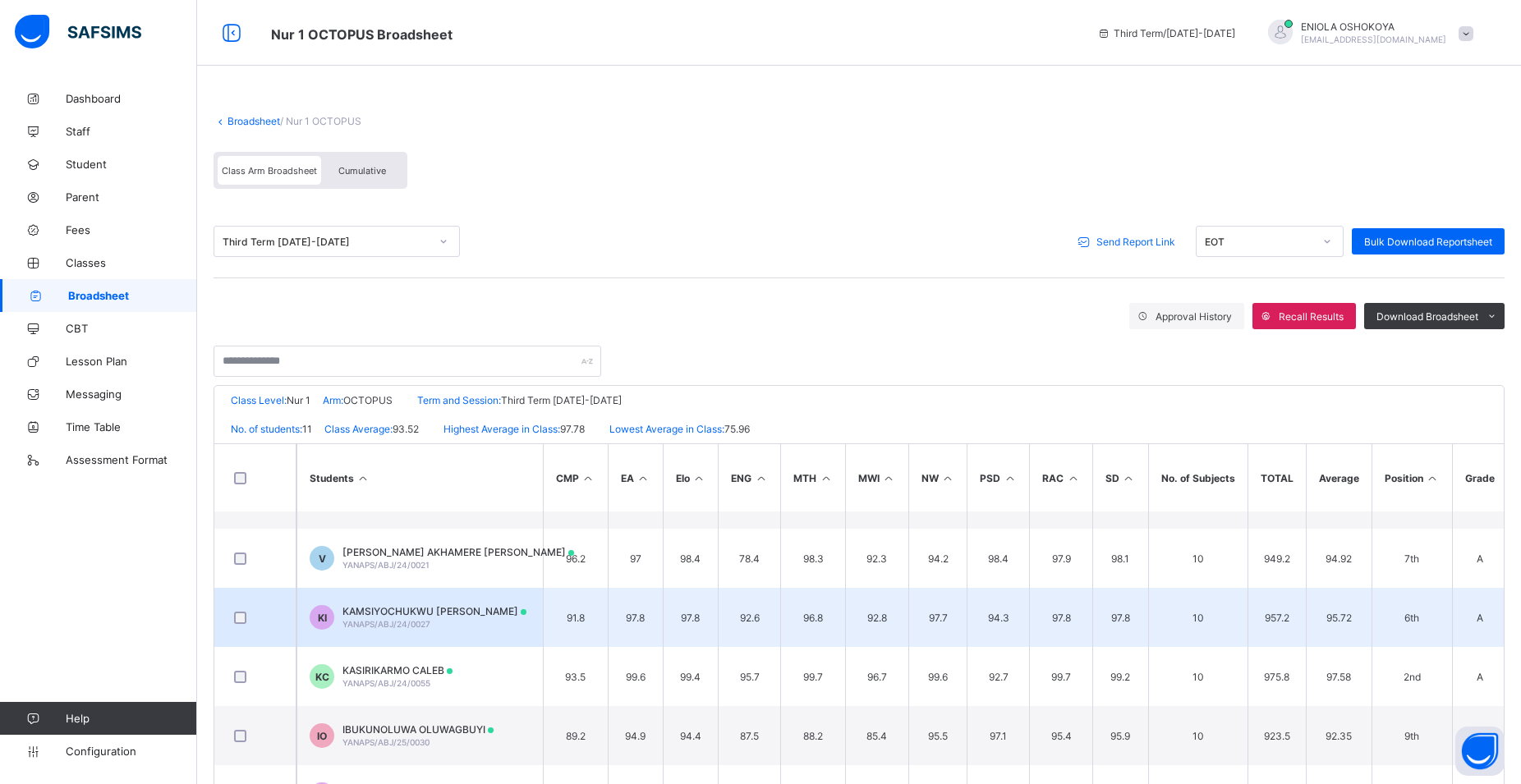
click at [267, 619] on div at bounding box center [254, 618] width 48 height 12
click at [1008, 602] on td "94.3" at bounding box center [997, 617] width 62 height 59
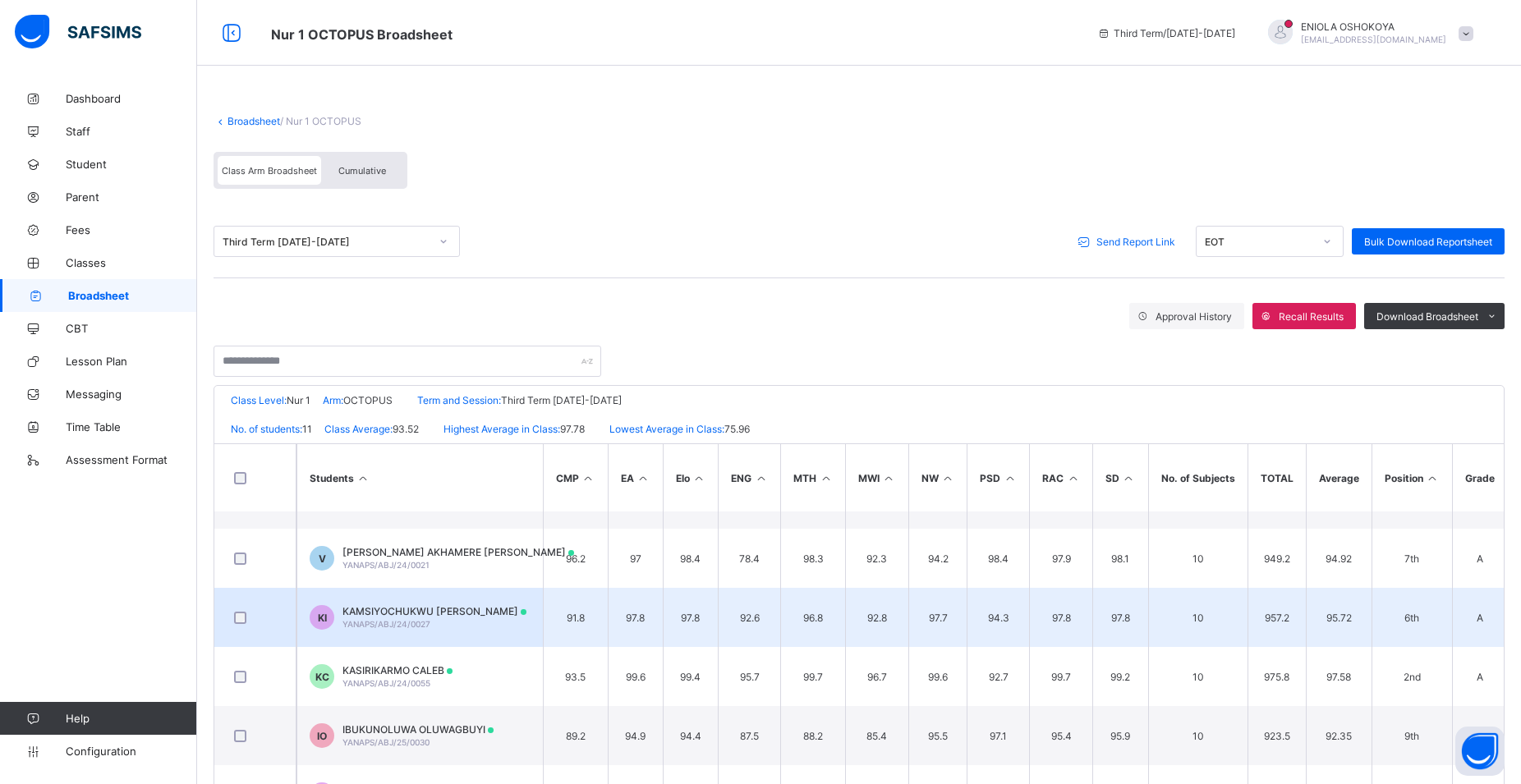
click at [288, 632] on td at bounding box center [256, 617] width 82 height 59
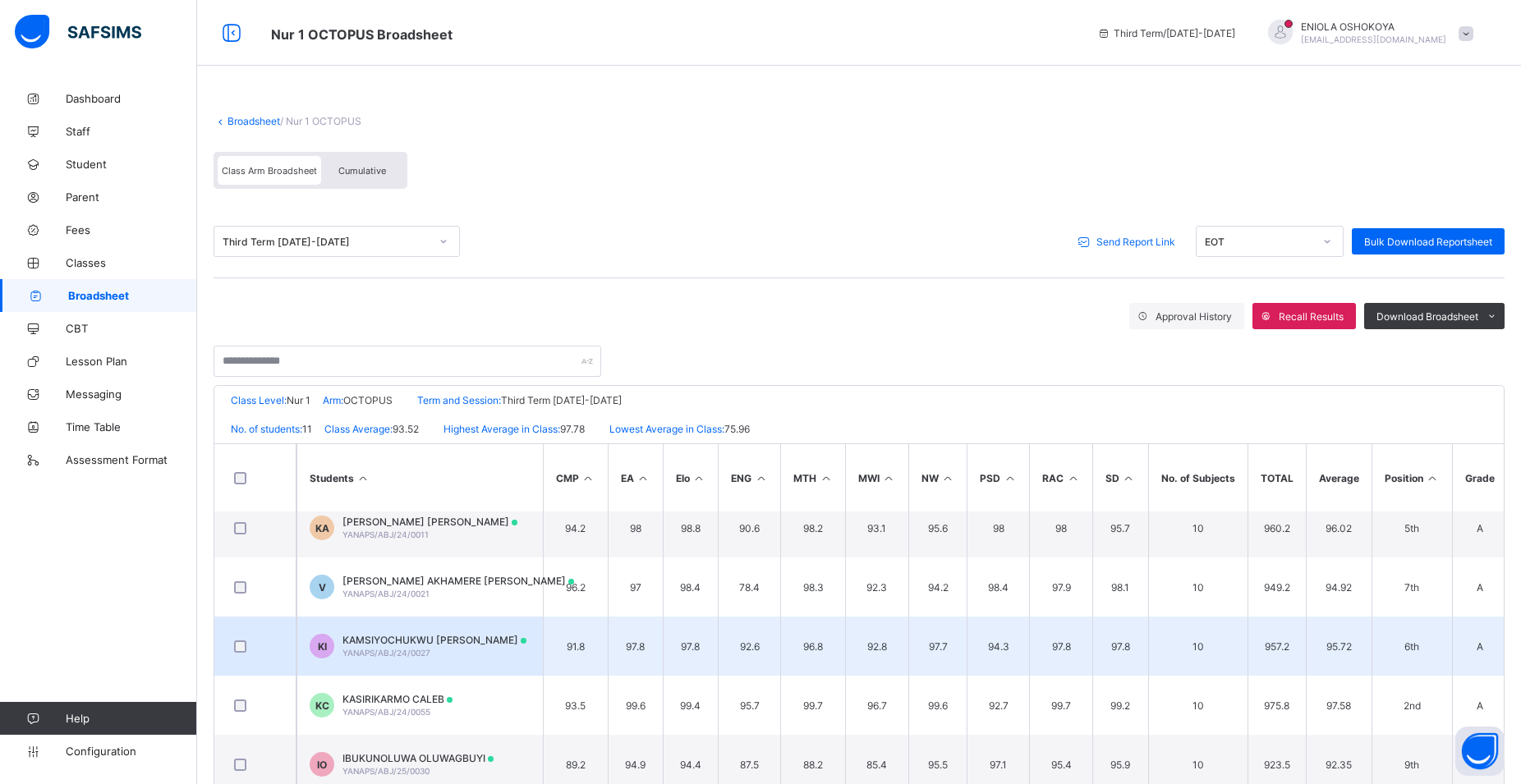
click at [288, 632] on td at bounding box center [256, 646] width 82 height 59
click at [287, 632] on td at bounding box center [256, 646] width 82 height 59
click at [277, 656] on div at bounding box center [255, 646] width 57 height 34
click at [277, 657] on div at bounding box center [255, 646] width 57 height 34
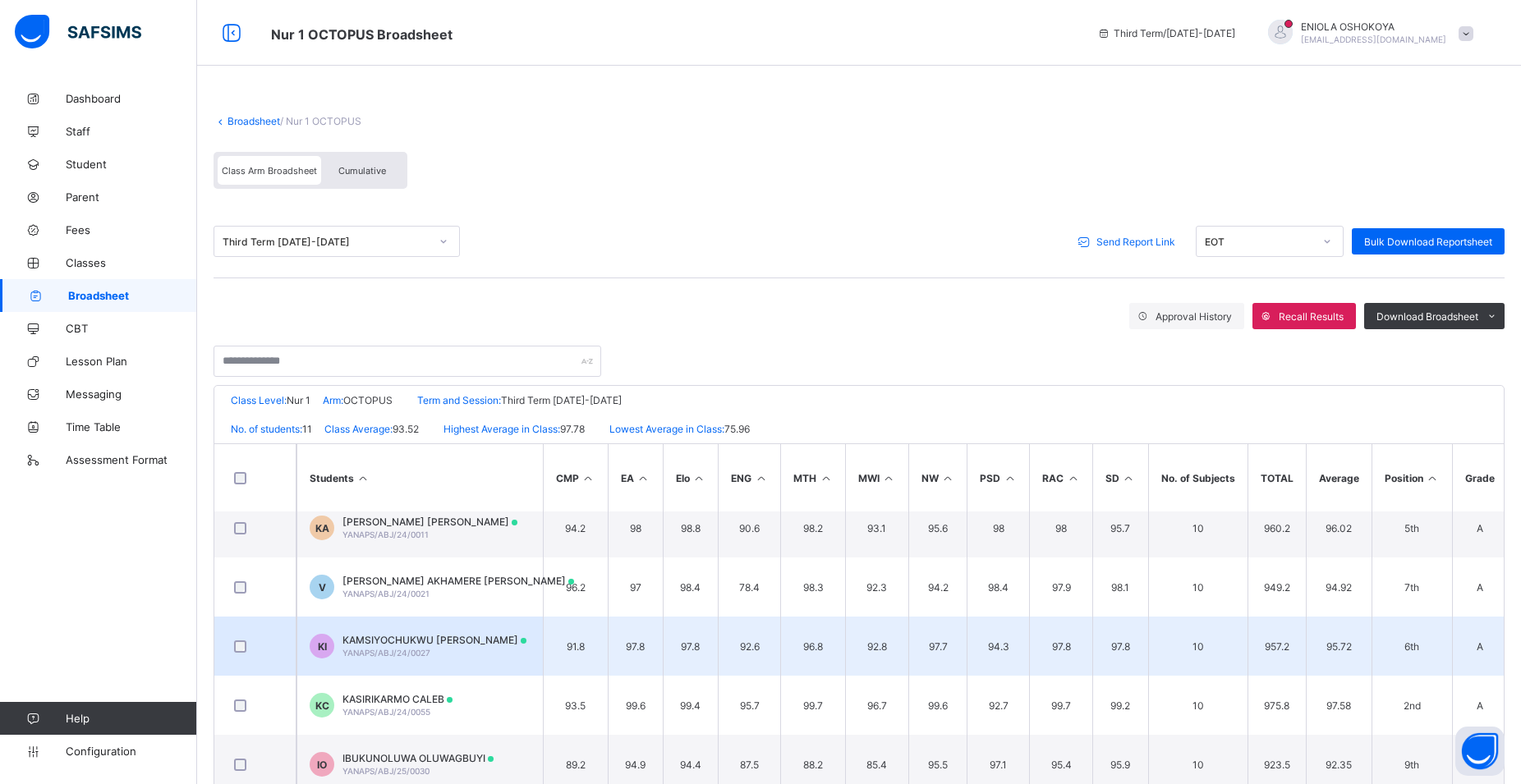
click at [272, 655] on div at bounding box center [255, 646] width 57 height 34
click at [272, 651] on div at bounding box center [254, 646] width 48 height 12
click at [242, 653] on div at bounding box center [255, 646] width 57 height 34
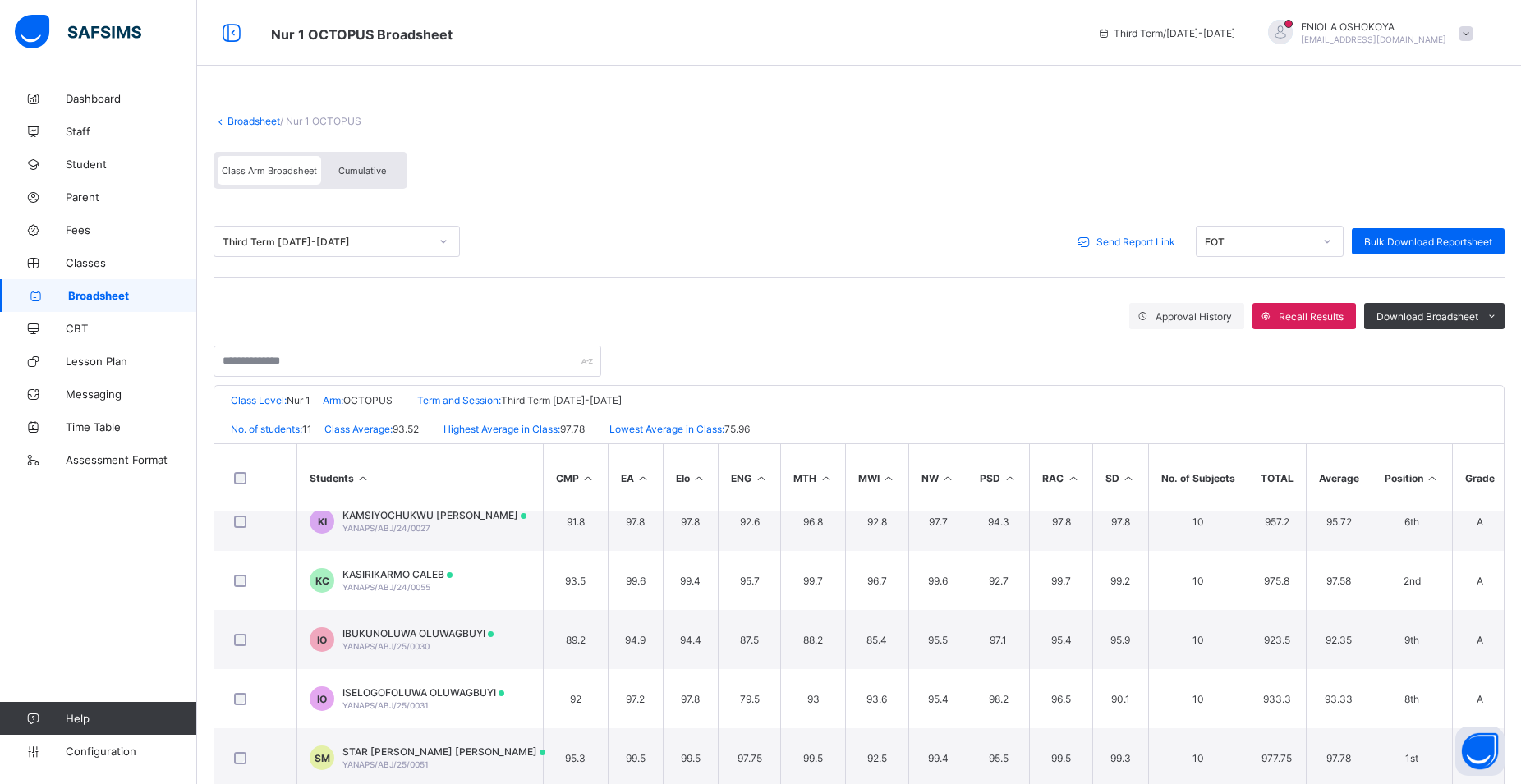
scroll to position [192, 0]
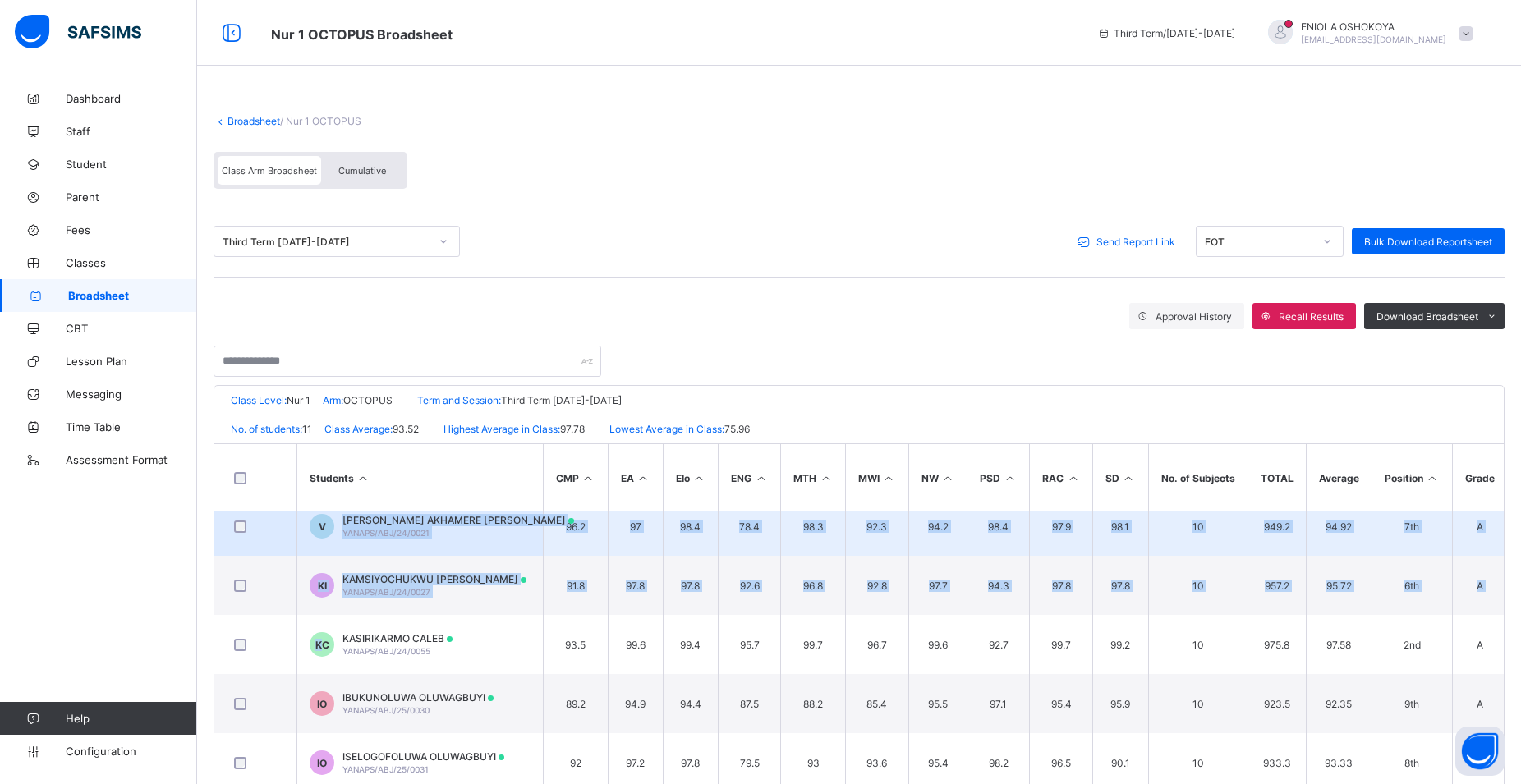
drag, startPoint x: 323, startPoint y: 547, endPoint x: 326, endPoint y: 539, distance: 8.5
click at [325, 539] on tbody "OA [PERSON_NAME]/ABJ/24/0009 84.3 91.2 93.4 84.7 94.7 92.3 89.9 89.5 87.4 94.6 …" at bounding box center [860, 645] width 1292 height 650
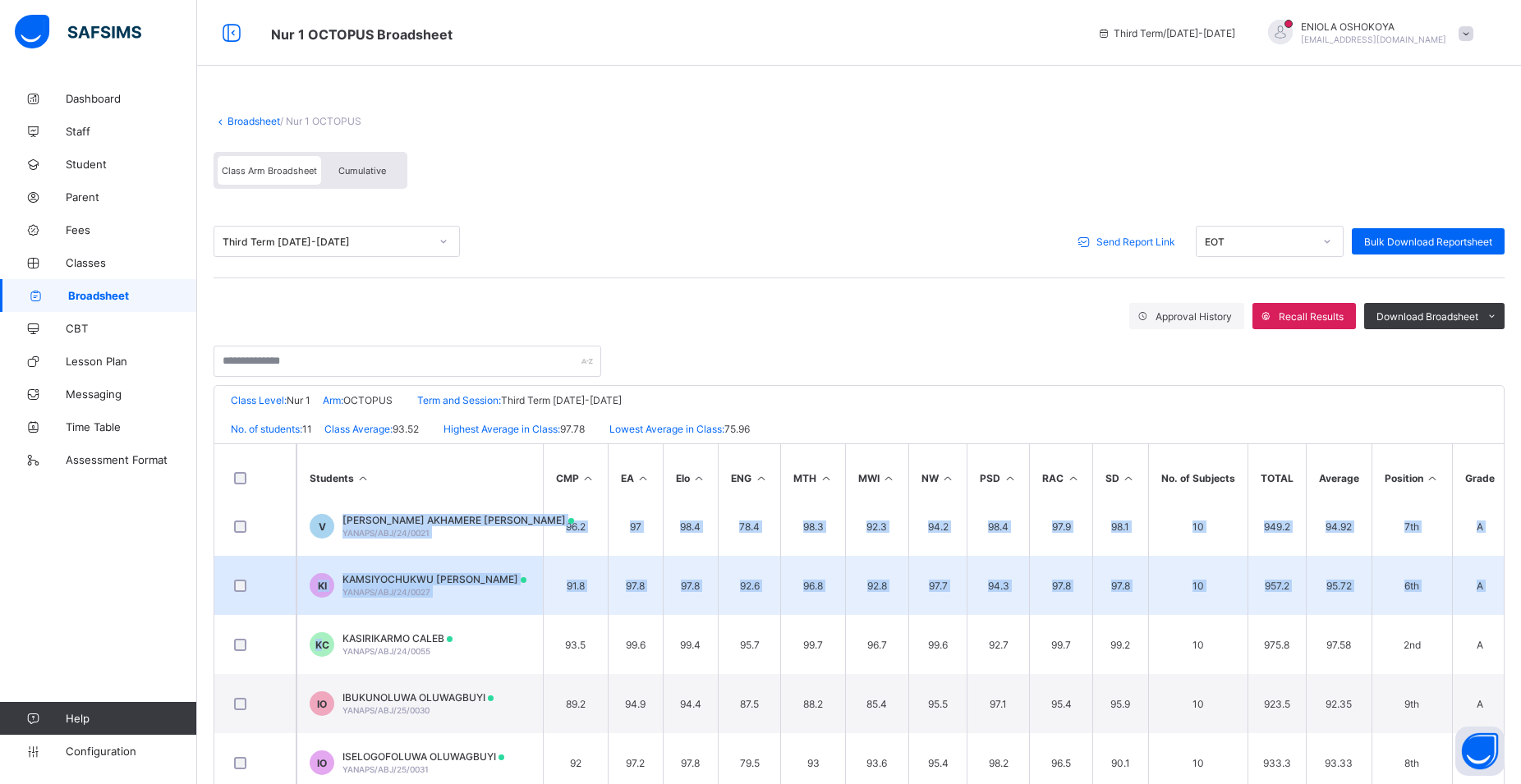
click at [382, 608] on td "KI KAMSIYOCHUKWU [PERSON_NAME]/ABJ/24/0027" at bounding box center [419, 584] width 246 height 59
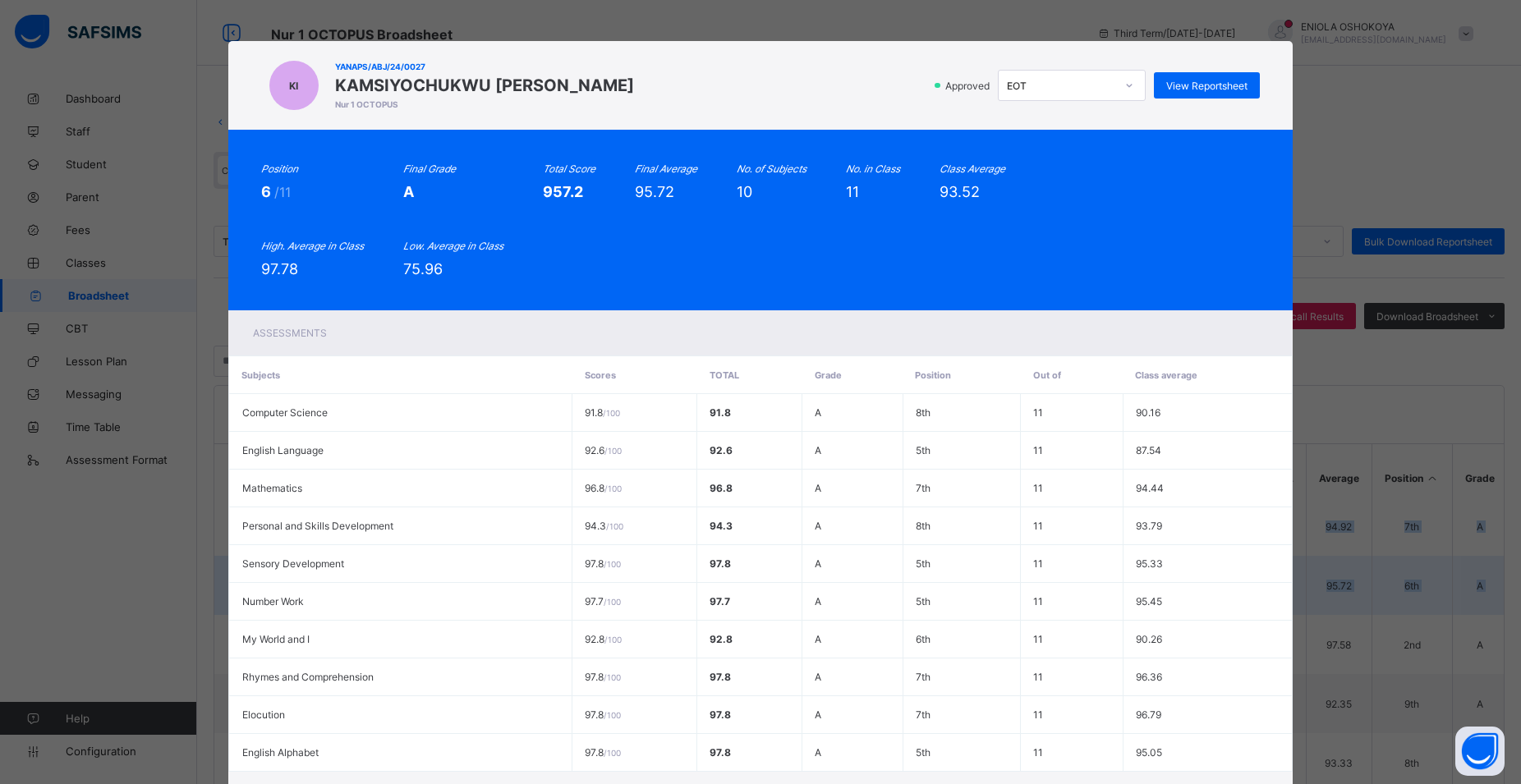
click at [378, 605] on td "Number Work" at bounding box center [400, 601] width 343 height 38
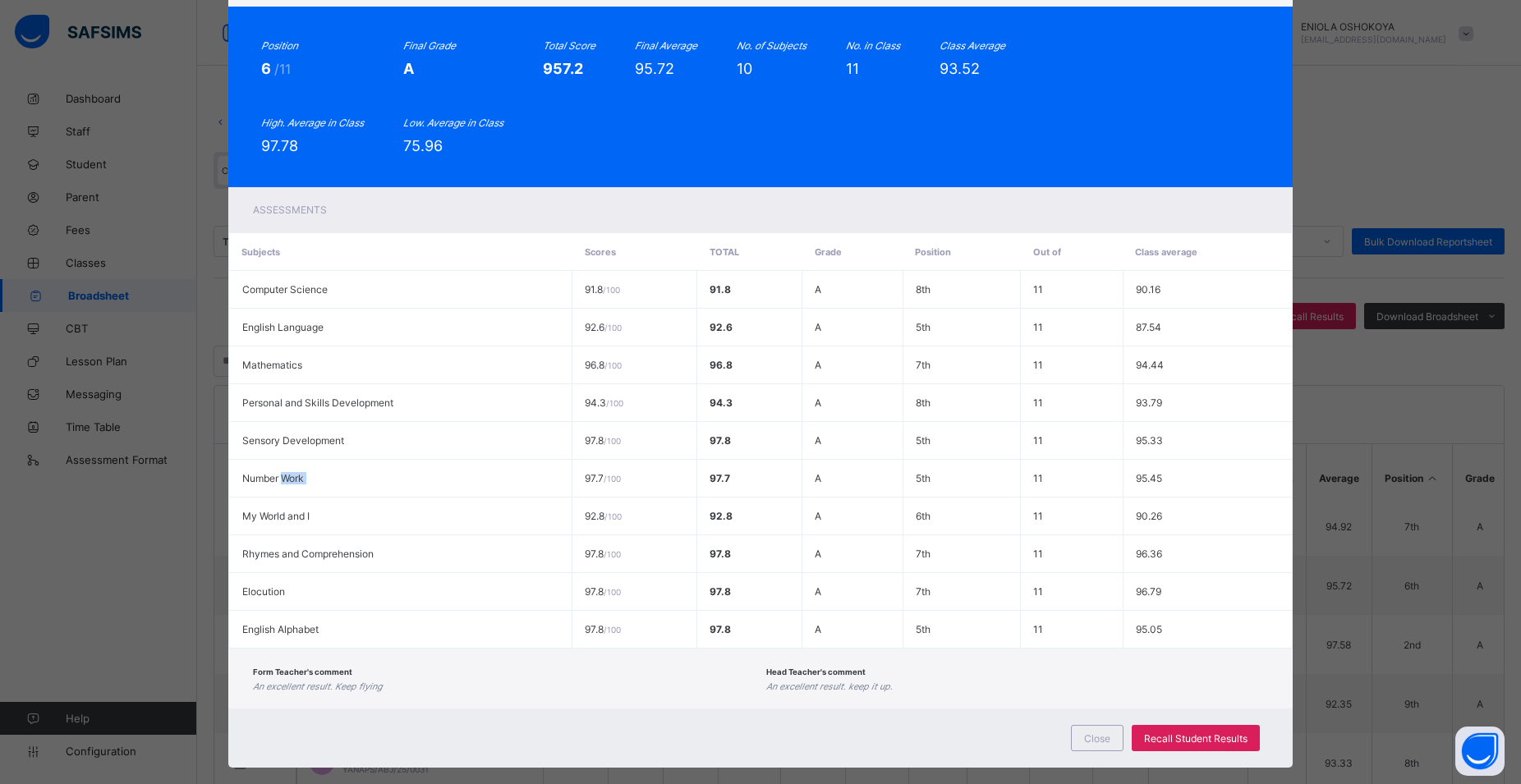
scroll to position [0, 0]
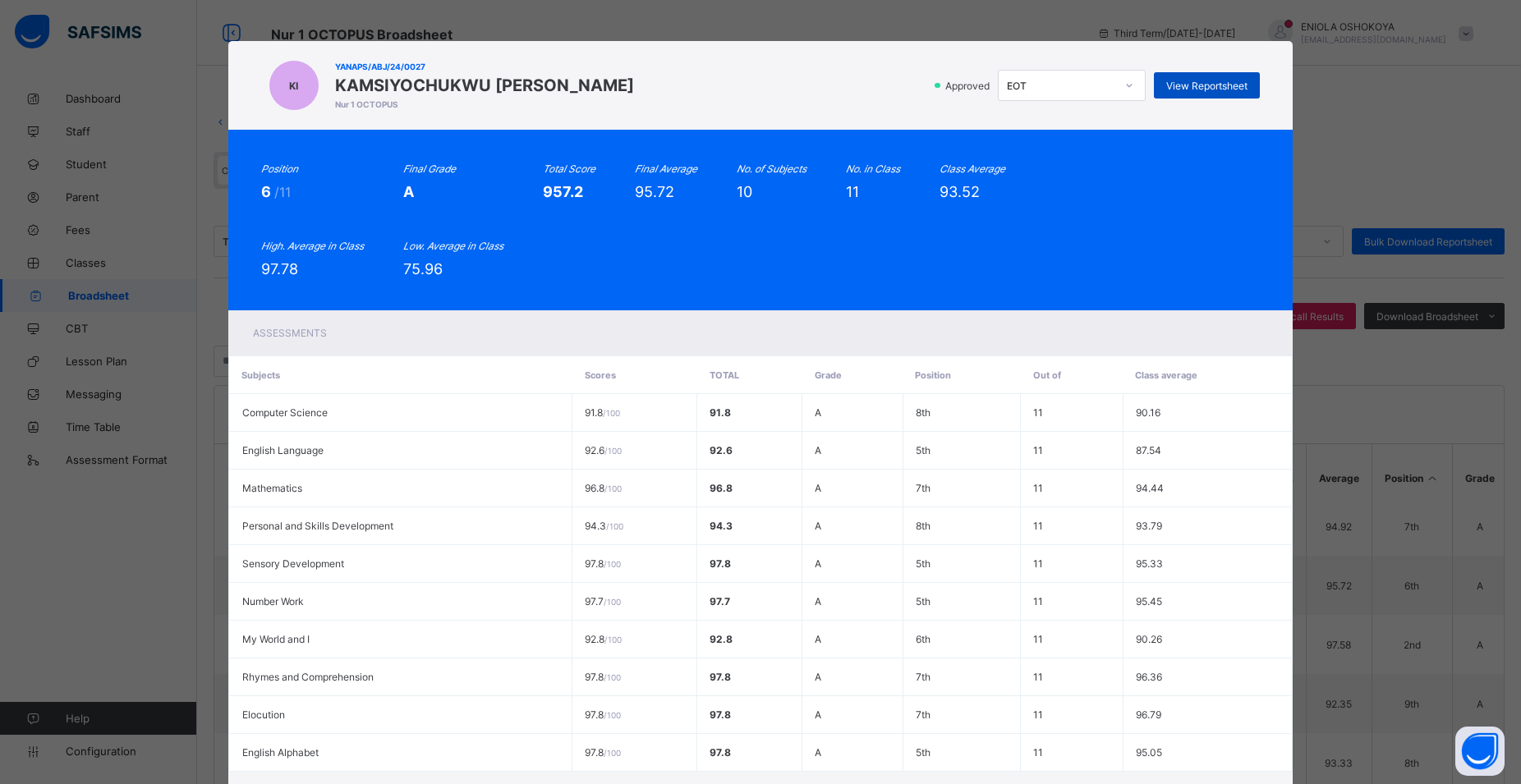
click at [1180, 85] on span "View Reportsheet" at bounding box center [1206, 86] width 81 height 12
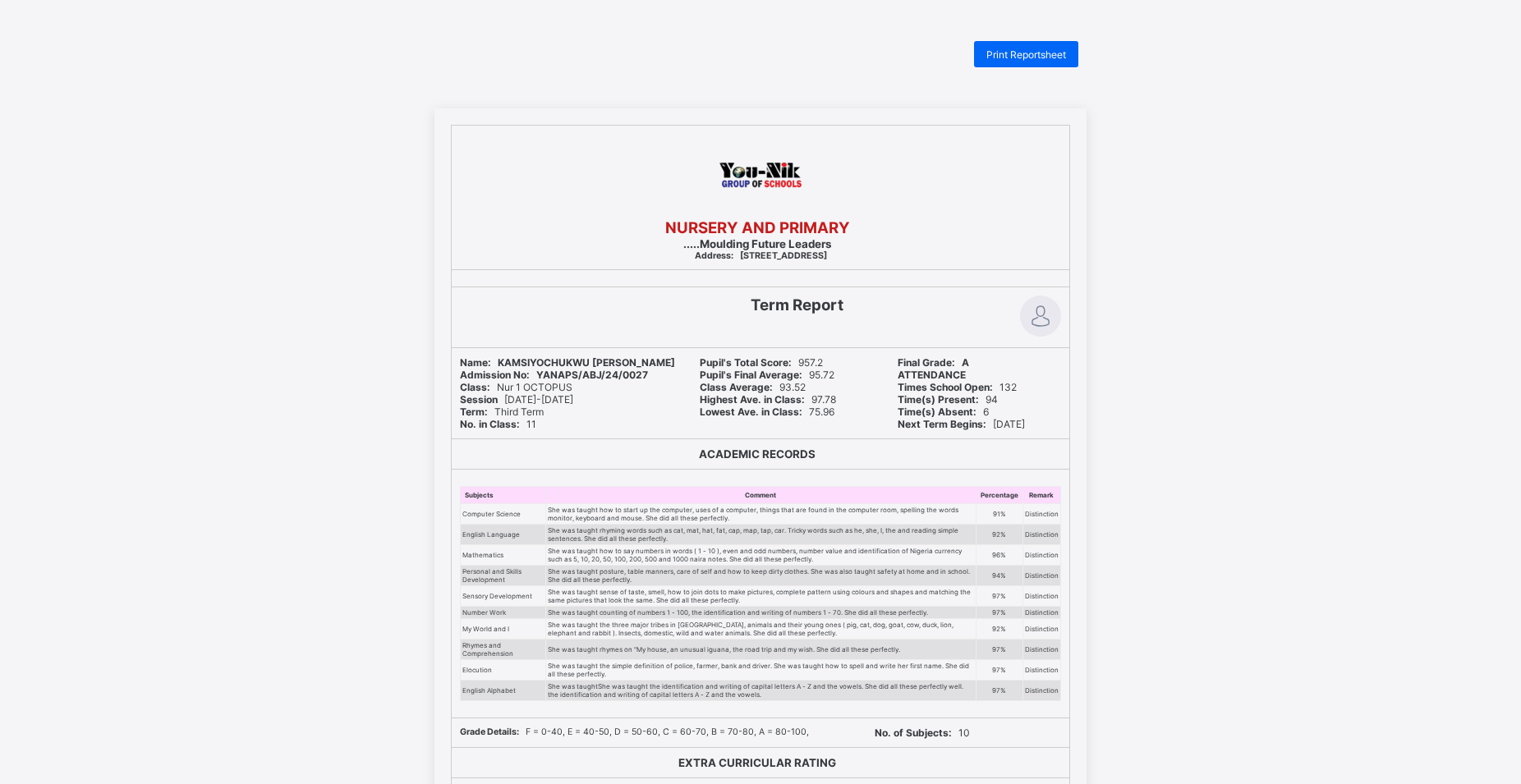
drag, startPoint x: 349, startPoint y: 698, endPoint x: 235, endPoint y: 671, distance: 117.2
drag, startPoint x: 1129, startPoint y: 596, endPoint x: 1195, endPoint y: 573, distance: 69.9
click at [1158, 587] on div "NURSERY AND PRIMARY .....Moulding Future Leaders Address: 85B,ROAD 3, ASSOCIATE…" at bounding box center [760, 564] width 1521 height 911
